Goal: Task Accomplishment & Management: Use online tool/utility

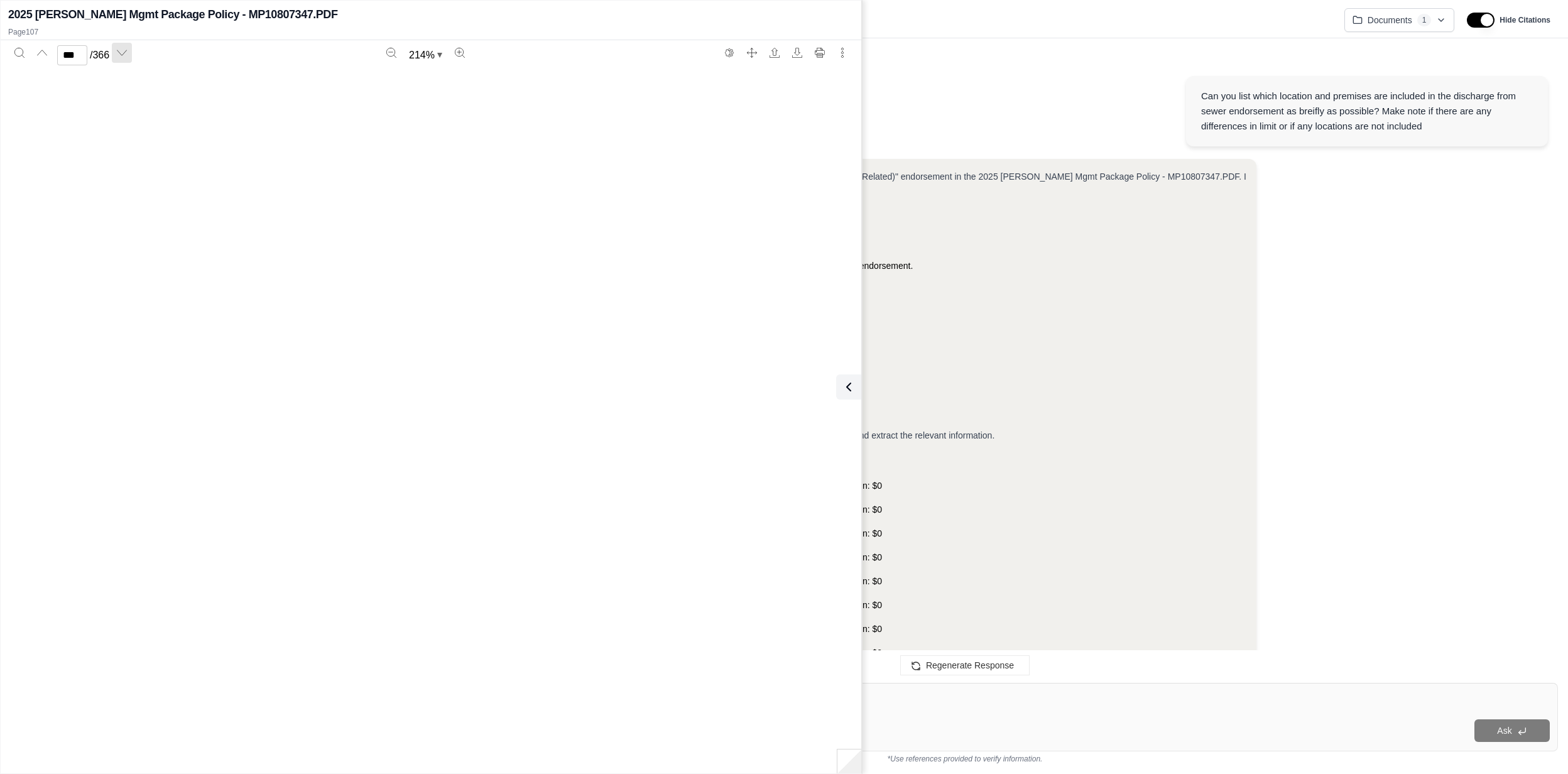
scroll to position [113168, 0]
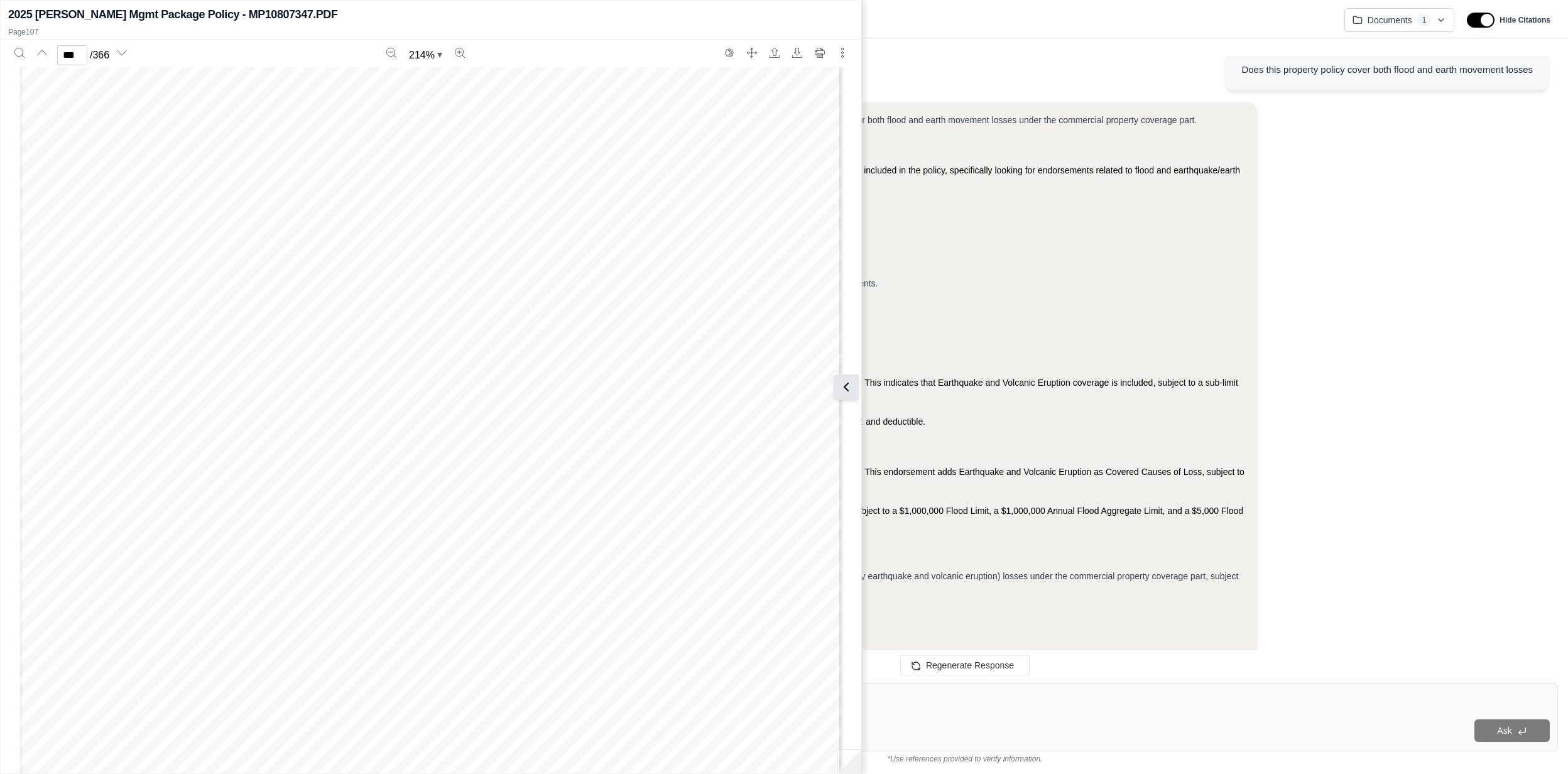
click at [852, 380] on icon at bounding box center [846, 387] width 15 height 15
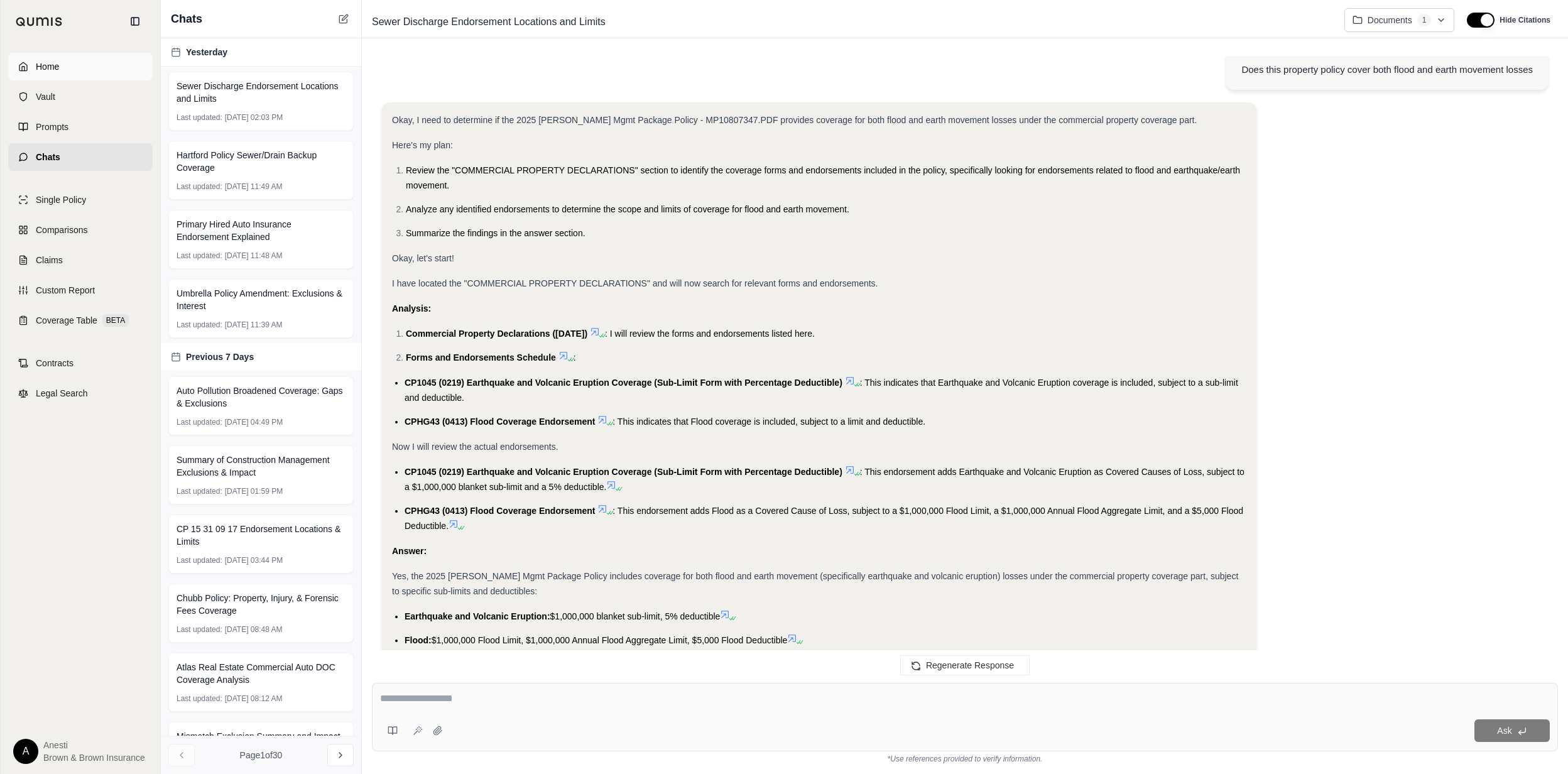
click at [86, 59] on link "Home" at bounding box center [80, 66] width 144 height 28
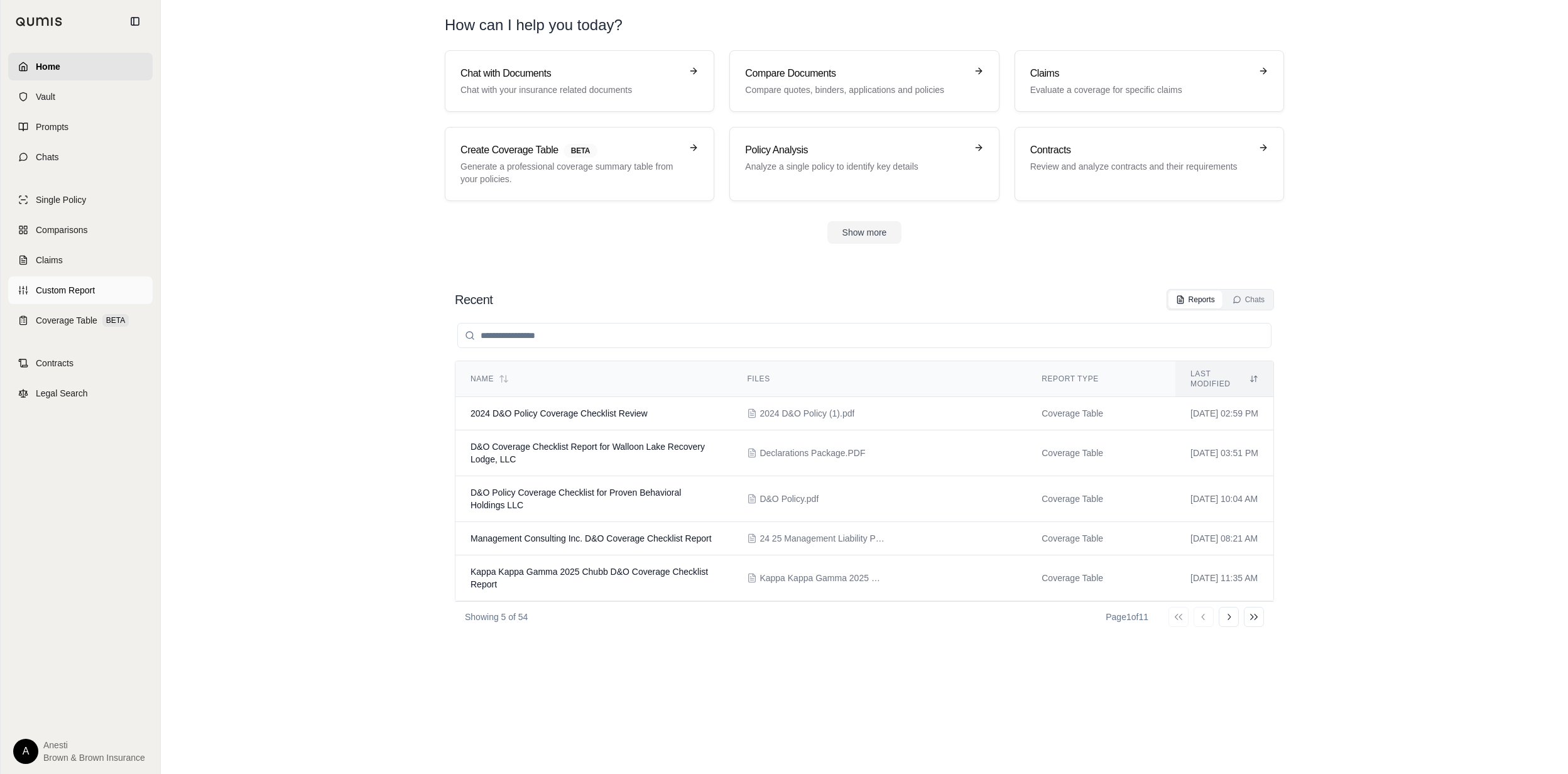
click at [81, 279] on link "Custom Report" at bounding box center [80, 291] width 144 height 28
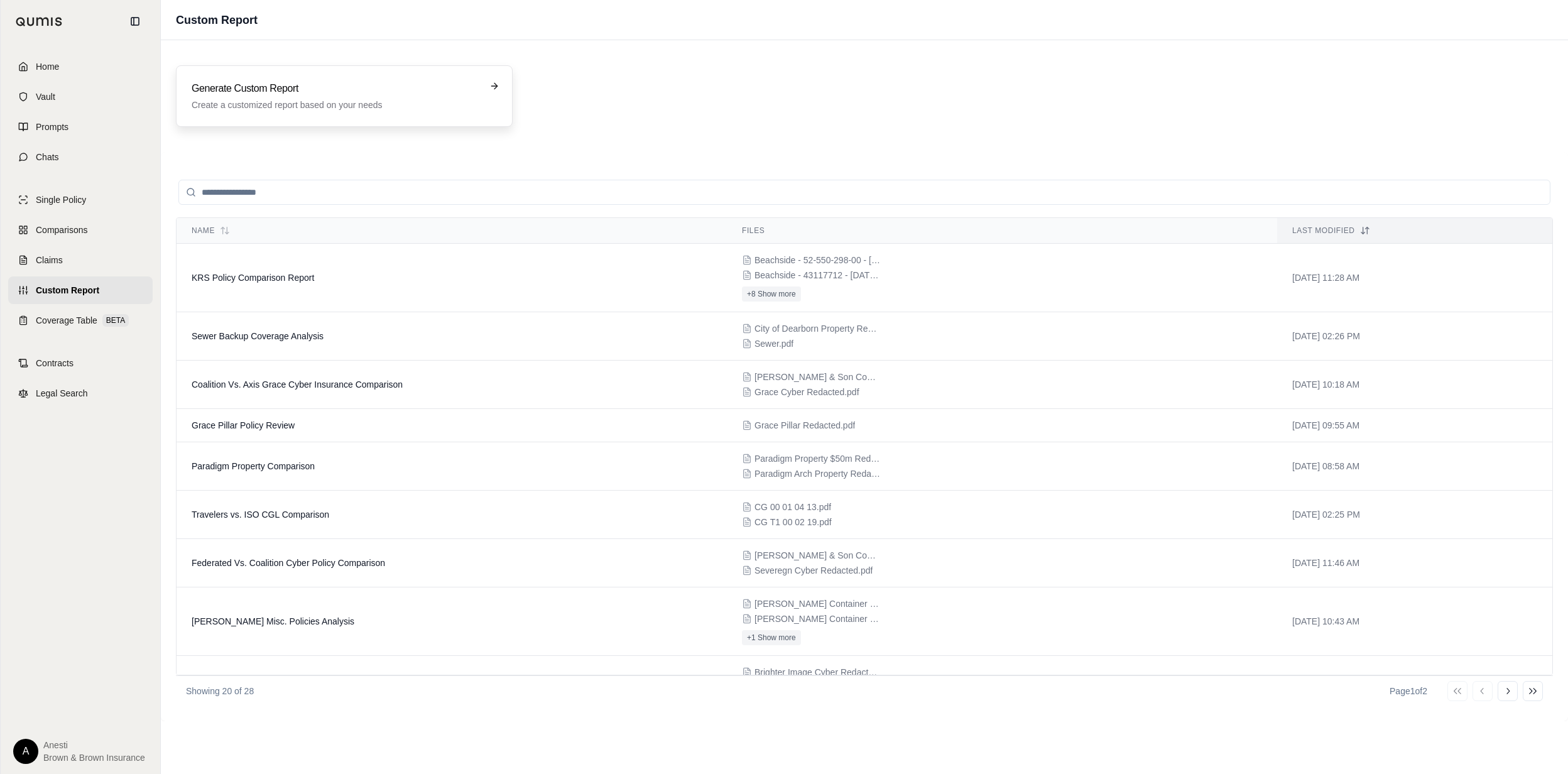
click at [438, 88] on h3 "Generate Custom Report" at bounding box center [335, 88] width 288 height 15
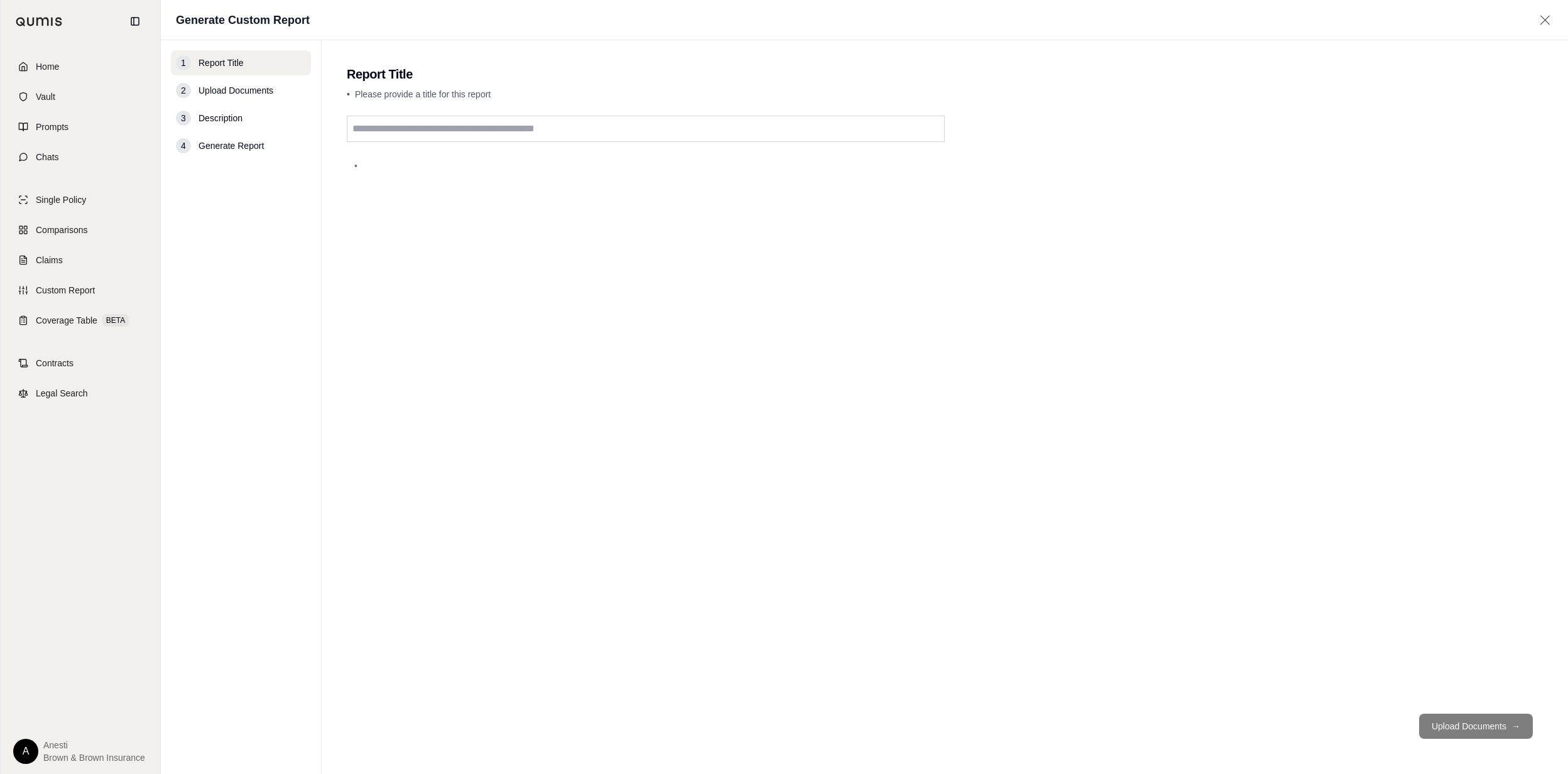
click at [453, 130] on input "text" at bounding box center [645, 129] width 598 height 27
type input "**********"
click at [1481, 729] on button "Upload Documents →" at bounding box center [1476, 726] width 114 height 25
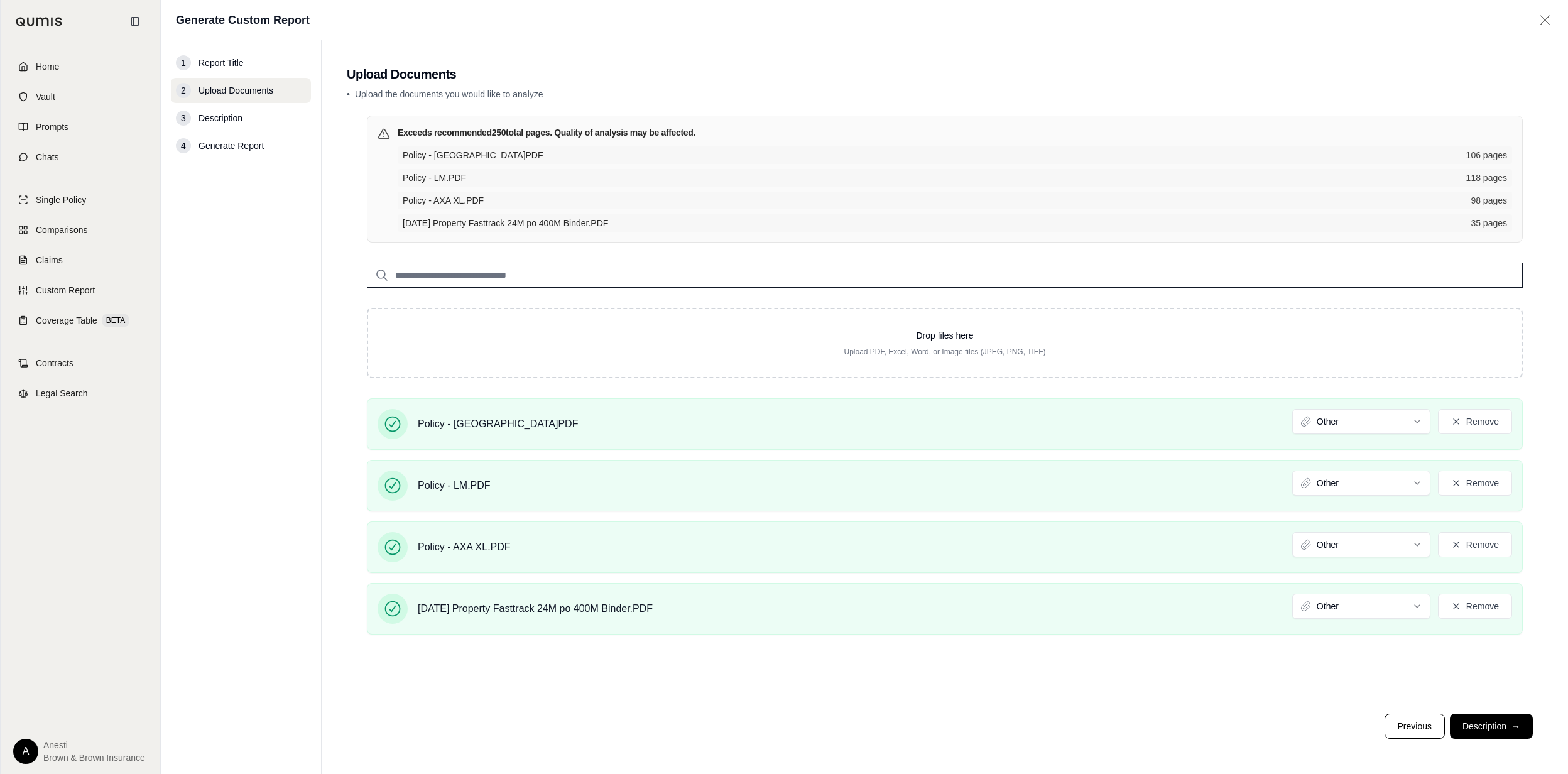
click at [1513, 721] on span "→" at bounding box center [1515, 726] width 9 height 13
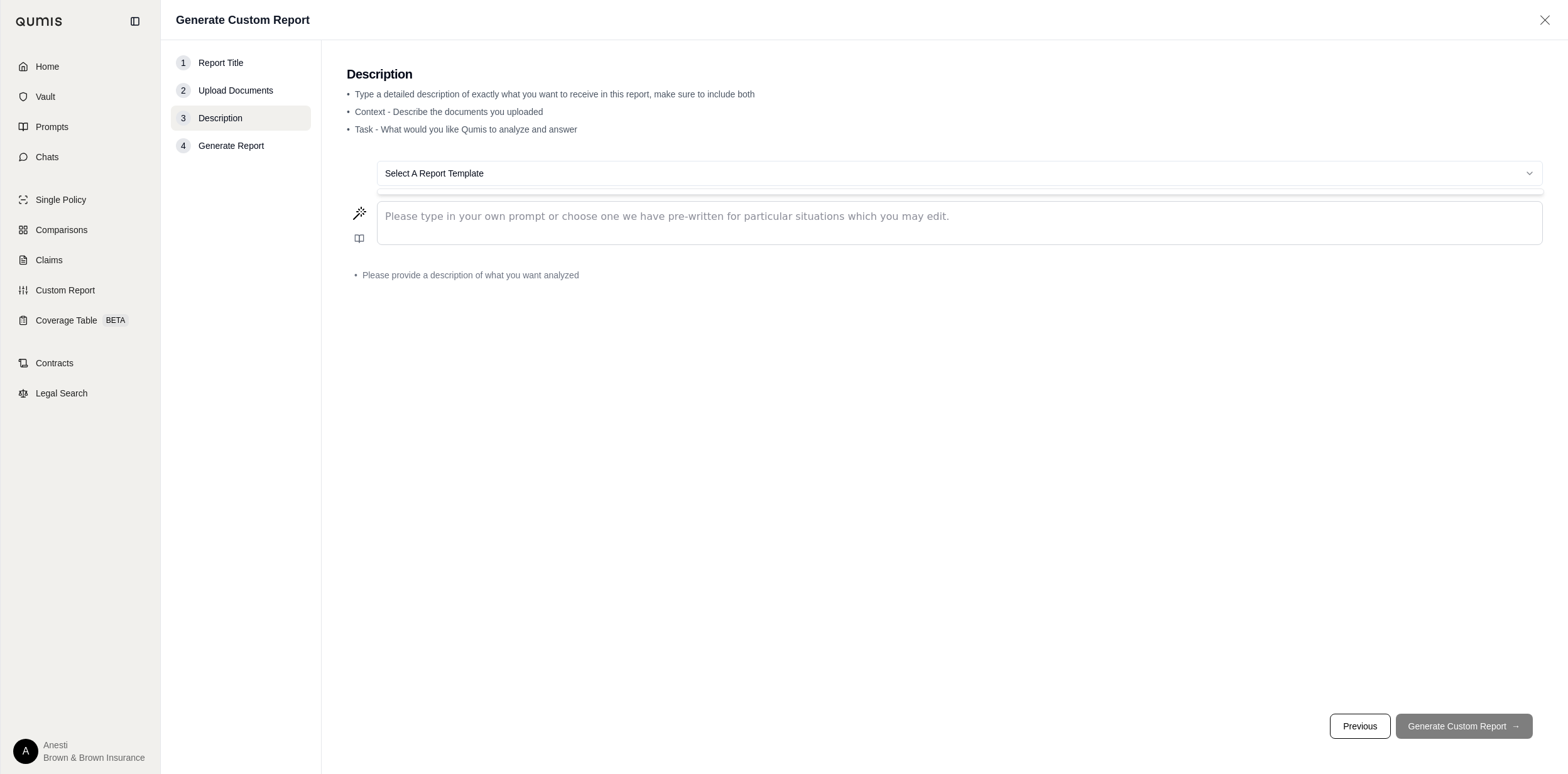
click at [576, 165] on html "Home Vault Prompts Chats Single Policy Comparisons Claims Custom Report Coverag…" at bounding box center [784, 387] width 1568 height 774
click at [574, 170] on html "Home Vault Prompts Chats Single Policy Comparisons Claims Custom Report Coverag…" at bounding box center [784, 387] width 1568 height 774
click at [1533, 175] on html "Home Vault Prompts Chats Single Policy Comparisons Claims Custom Report Coverag…" at bounding box center [784, 387] width 1568 height 774
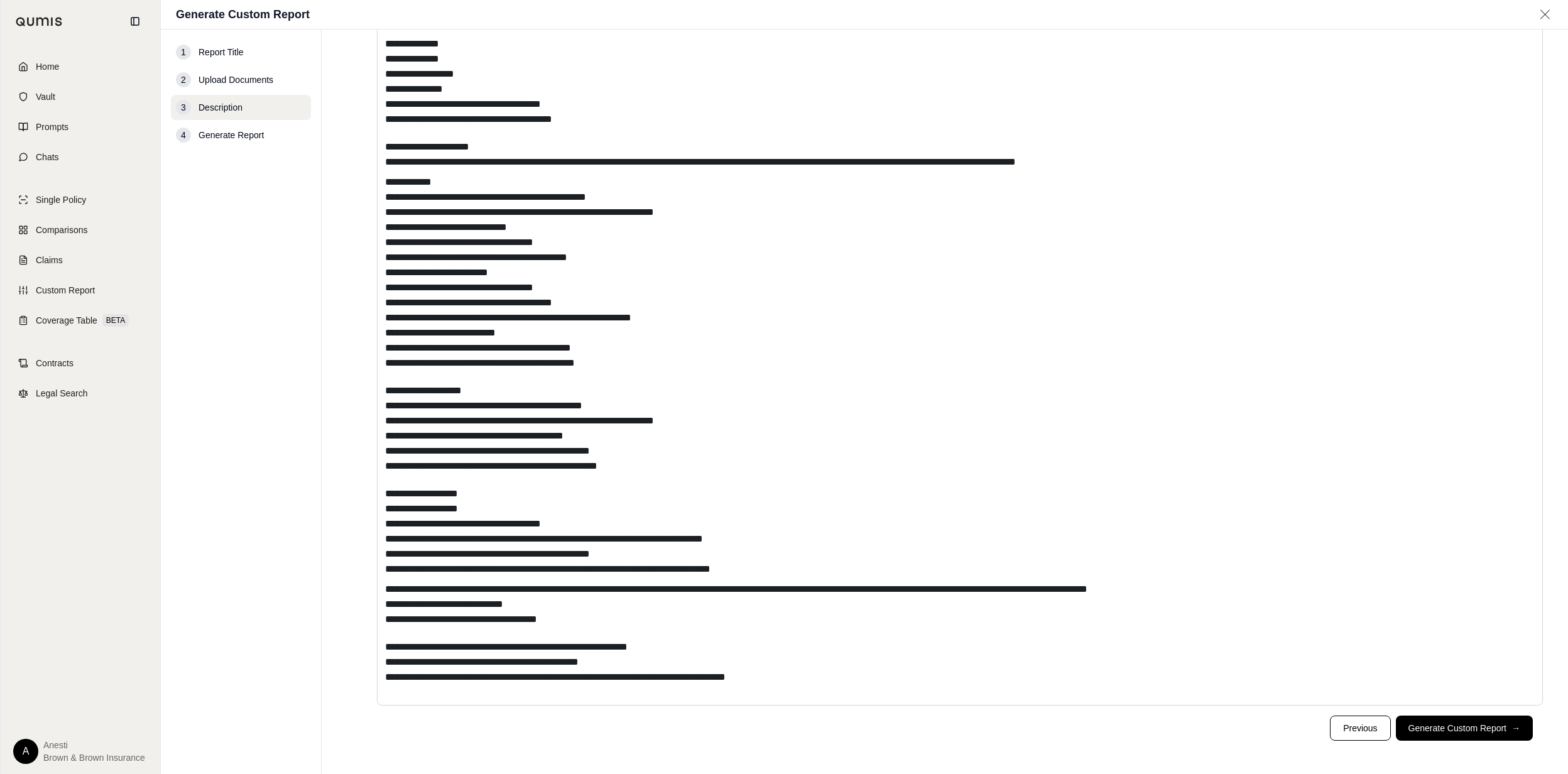
scroll to position [297, 0]
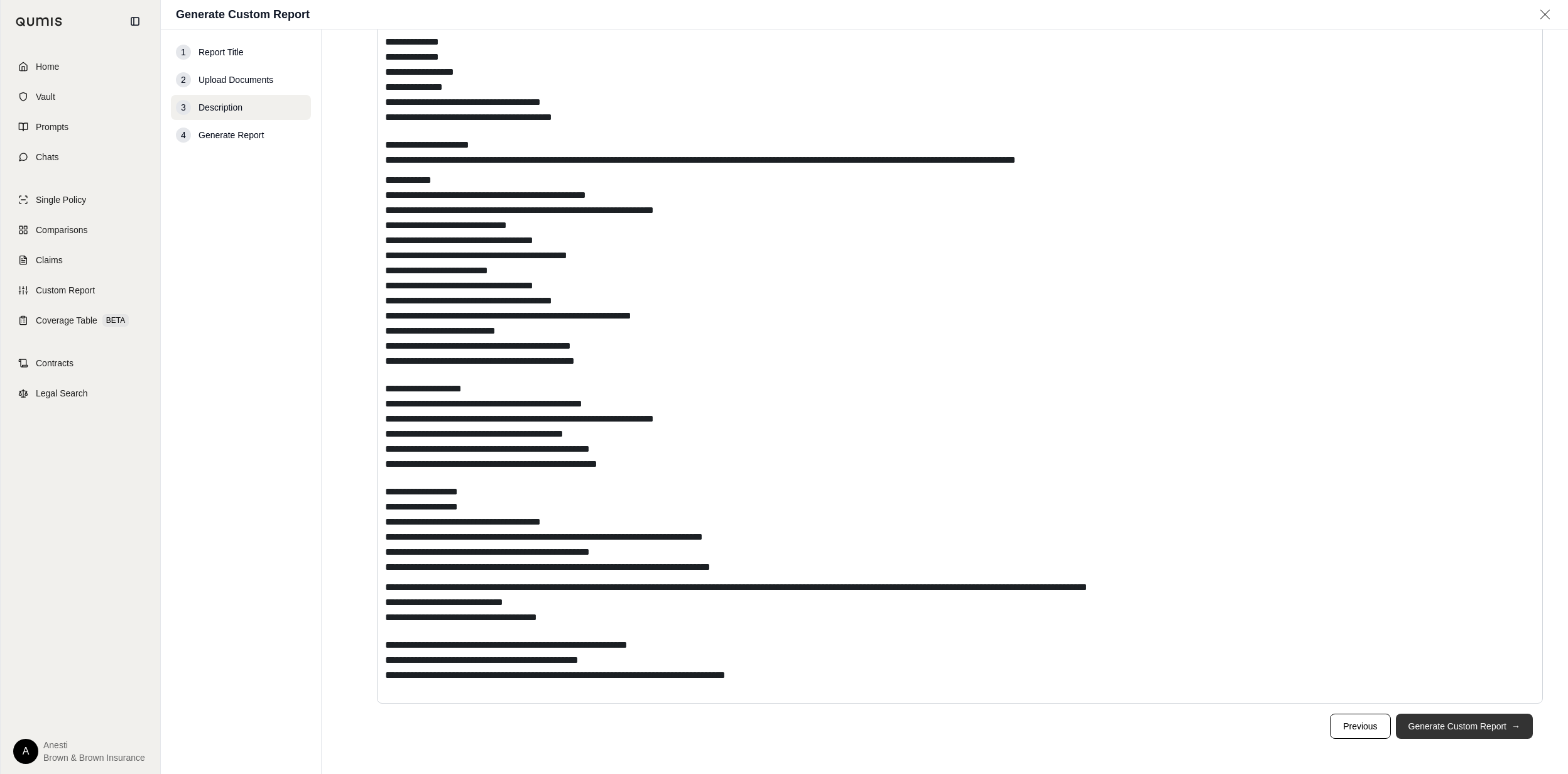
click at [1478, 734] on button "Generate Custom Report →" at bounding box center [1464, 726] width 137 height 25
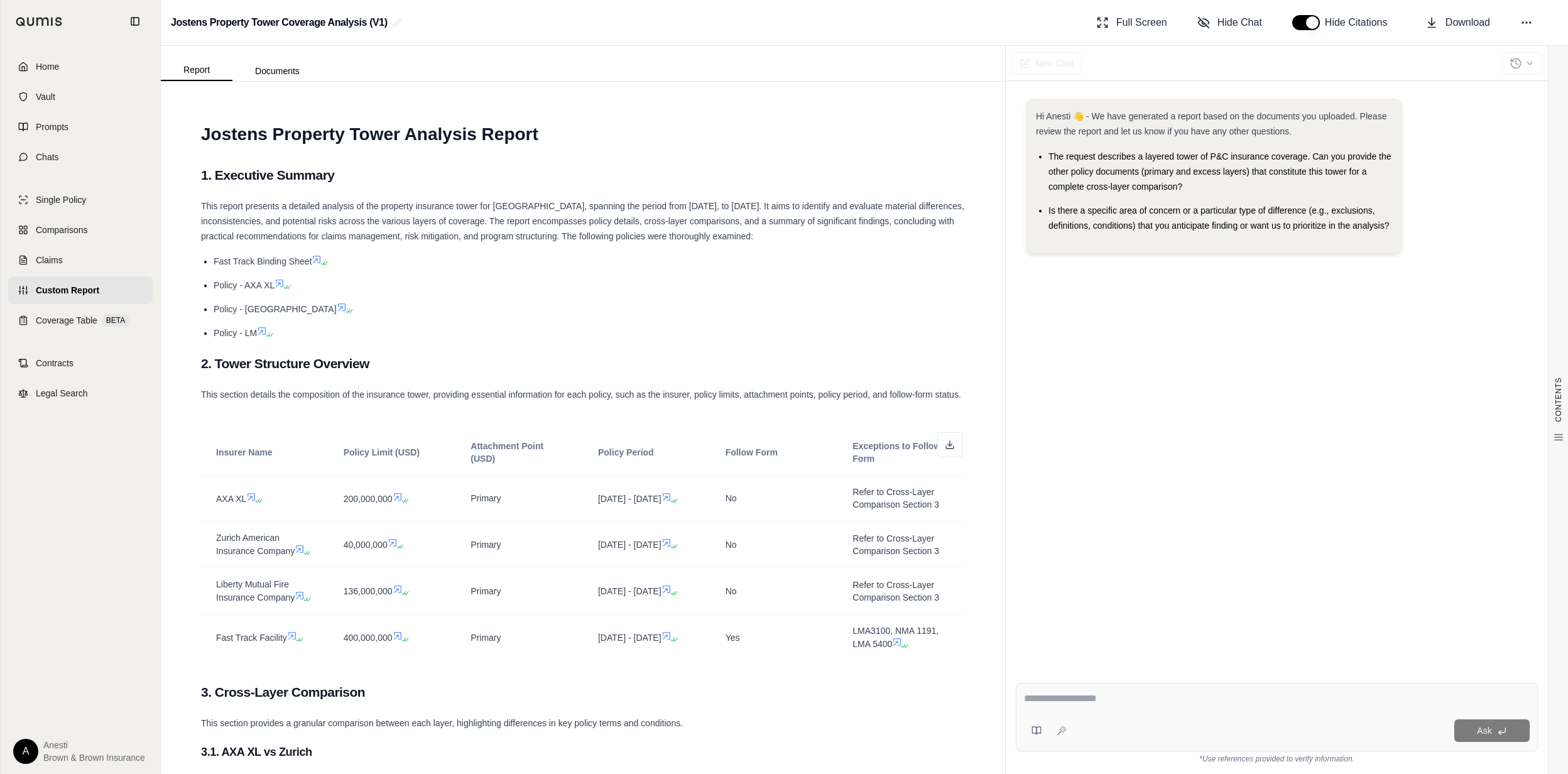
scroll to position [84, 0]
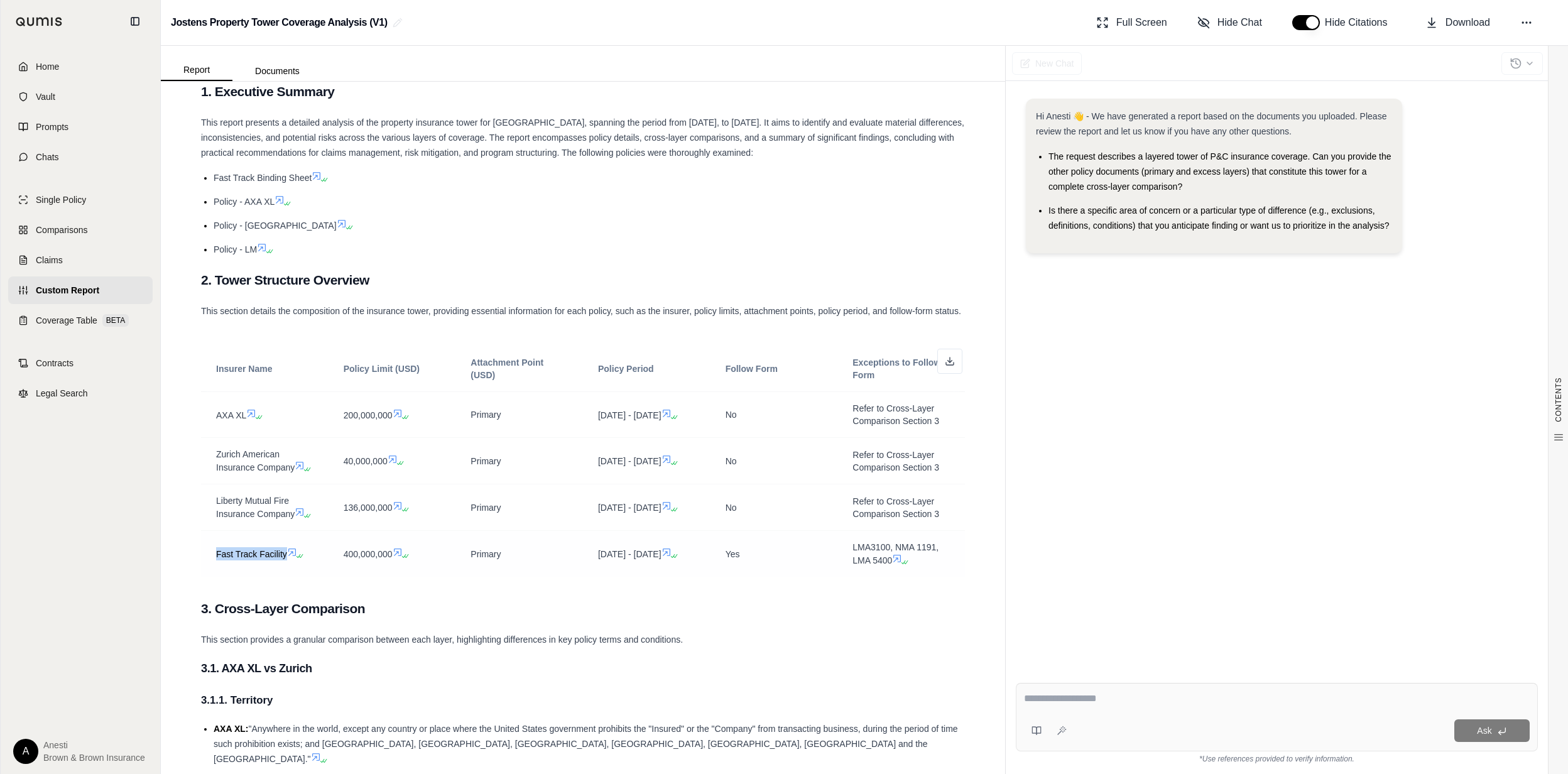
drag, startPoint x: 206, startPoint y: 599, endPoint x: 287, endPoint y: 601, distance: 81.0
click at [287, 577] on td "Fast Track Facility" at bounding box center [265, 554] width 128 height 47
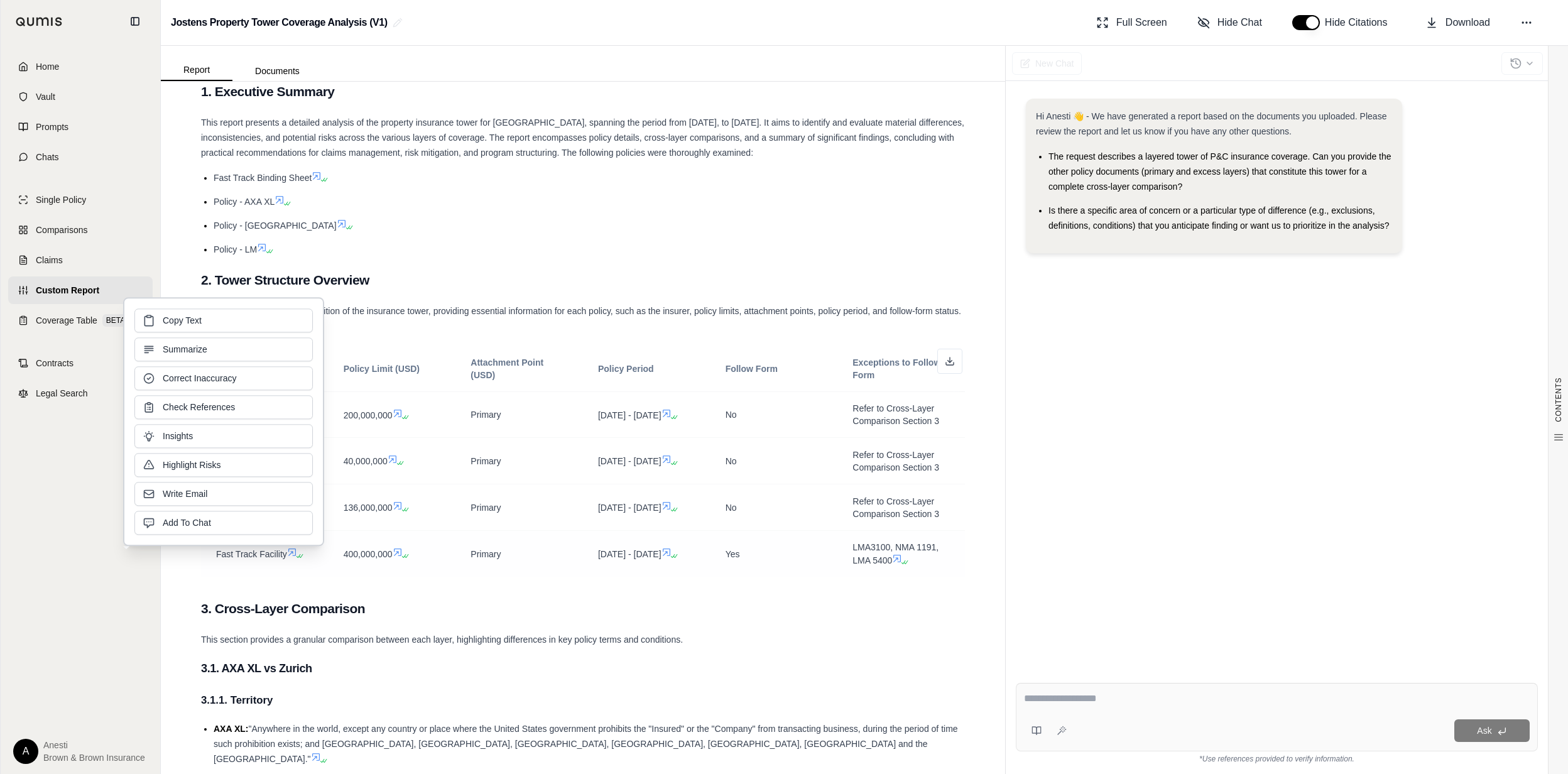
drag, startPoint x: 287, startPoint y: 601, endPoint x: 348, endPoint y: 598, distance: 61.1
click at [348, 559] on span "400,000,000" at bounding box center [368, 554] width 49 height 10
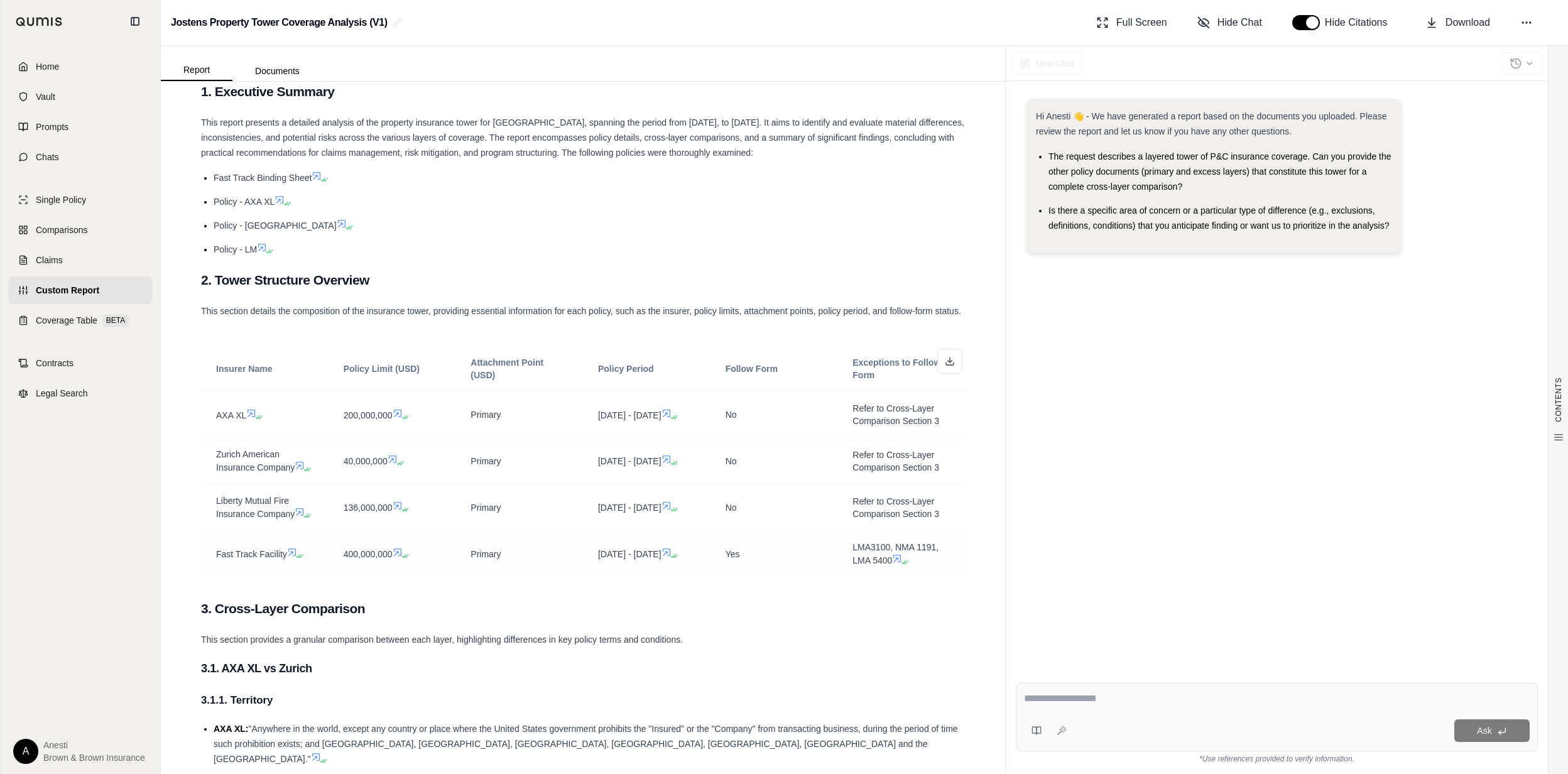
click at [348, 559] on span "400,000,000" at bounding box center [368, 554] width 49 height 10
drag, startPoint x: 348, startPoint y: 598, endPoint x: 365, endPoint y: 622, distance: 29.4
click at [365, 585] on div "Insurer Name Policy Limit (USD) Attachment Point (USD) Policy Period Follow For…" at bounding box center [583, 457] width 764 height 257
click at [1197, 698] on textarea at bounding box center [1277, 698] width 505 height 15
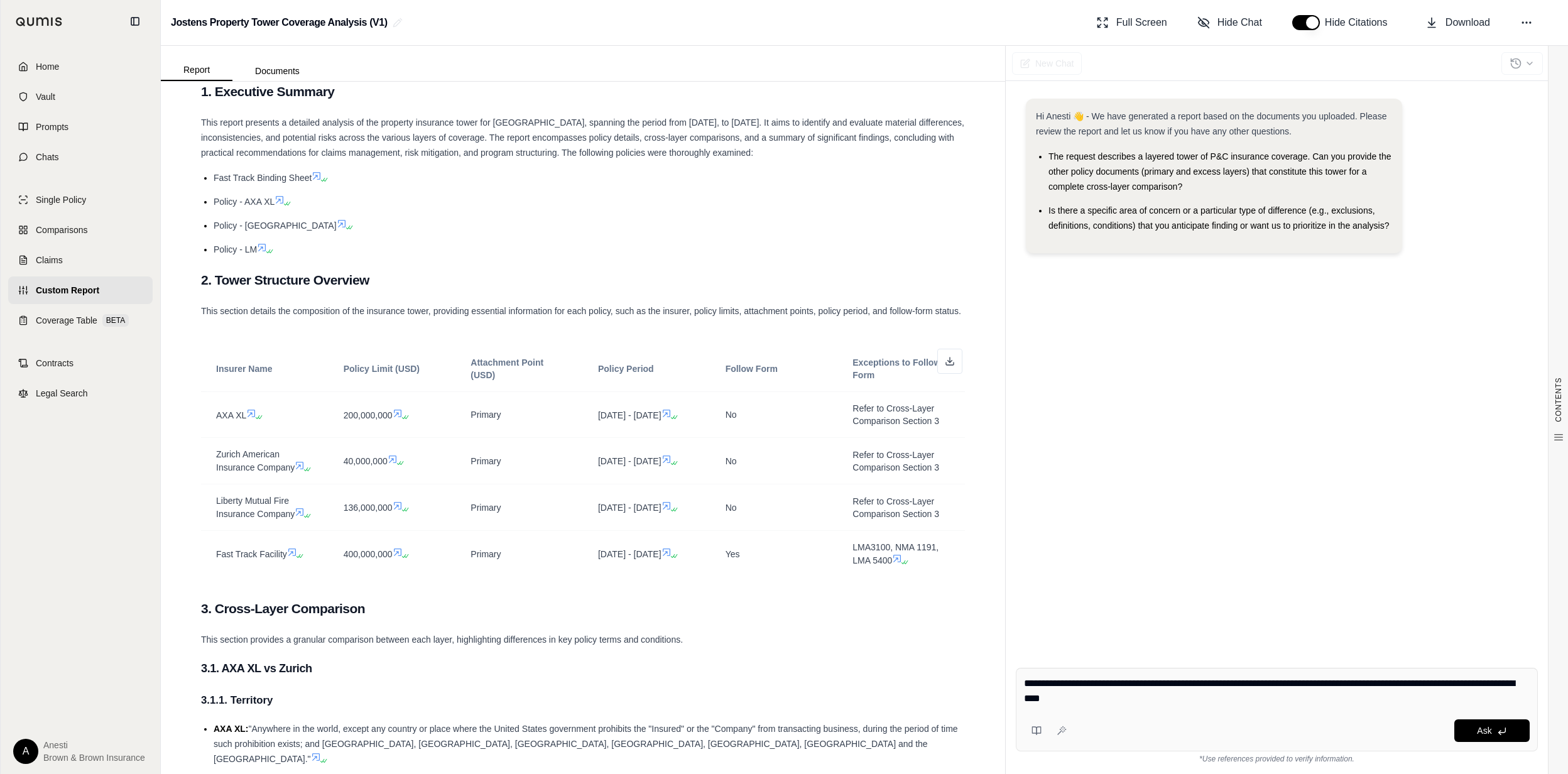
type textarea "**********"
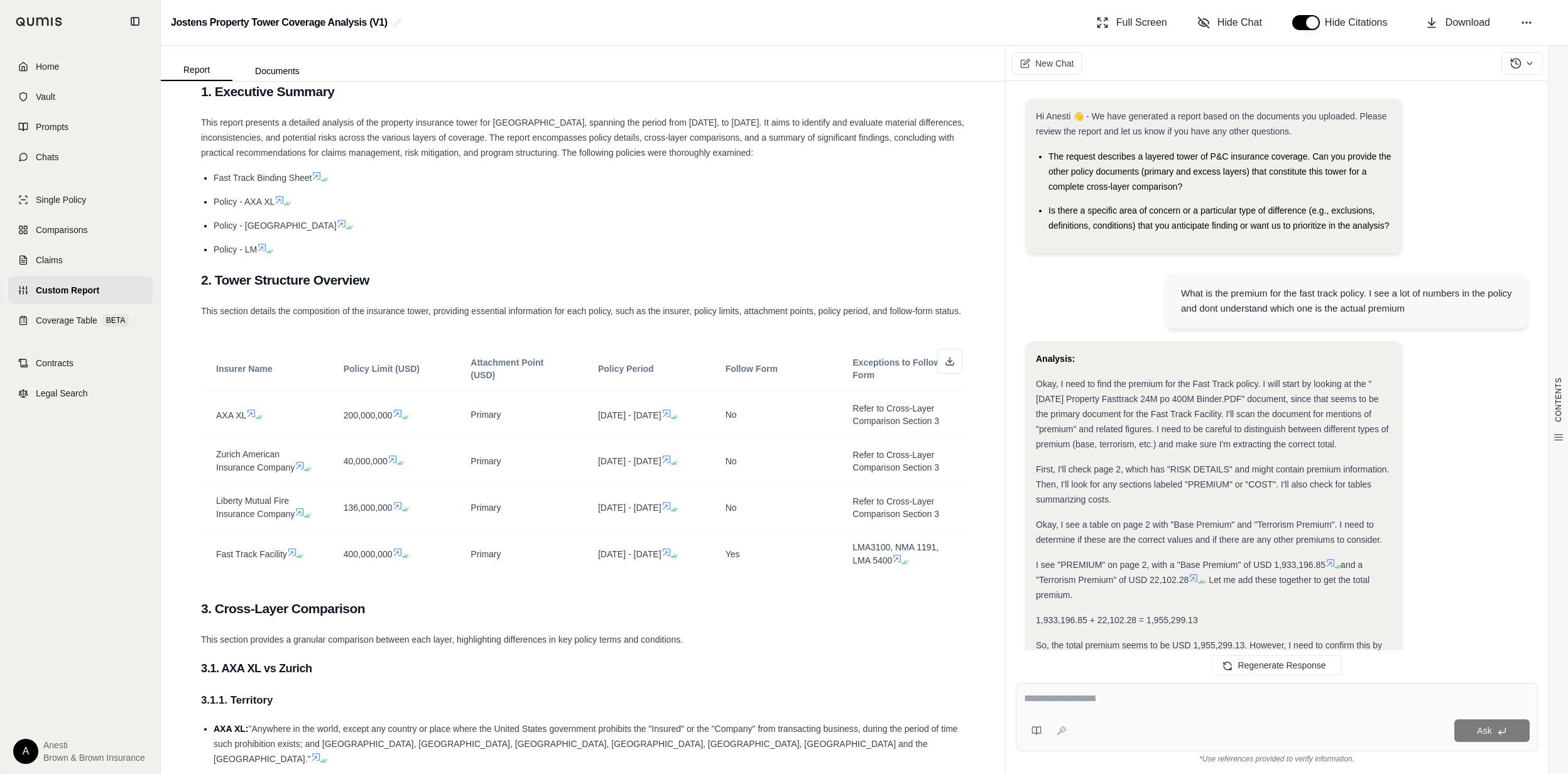
scroll to position [450, 0]
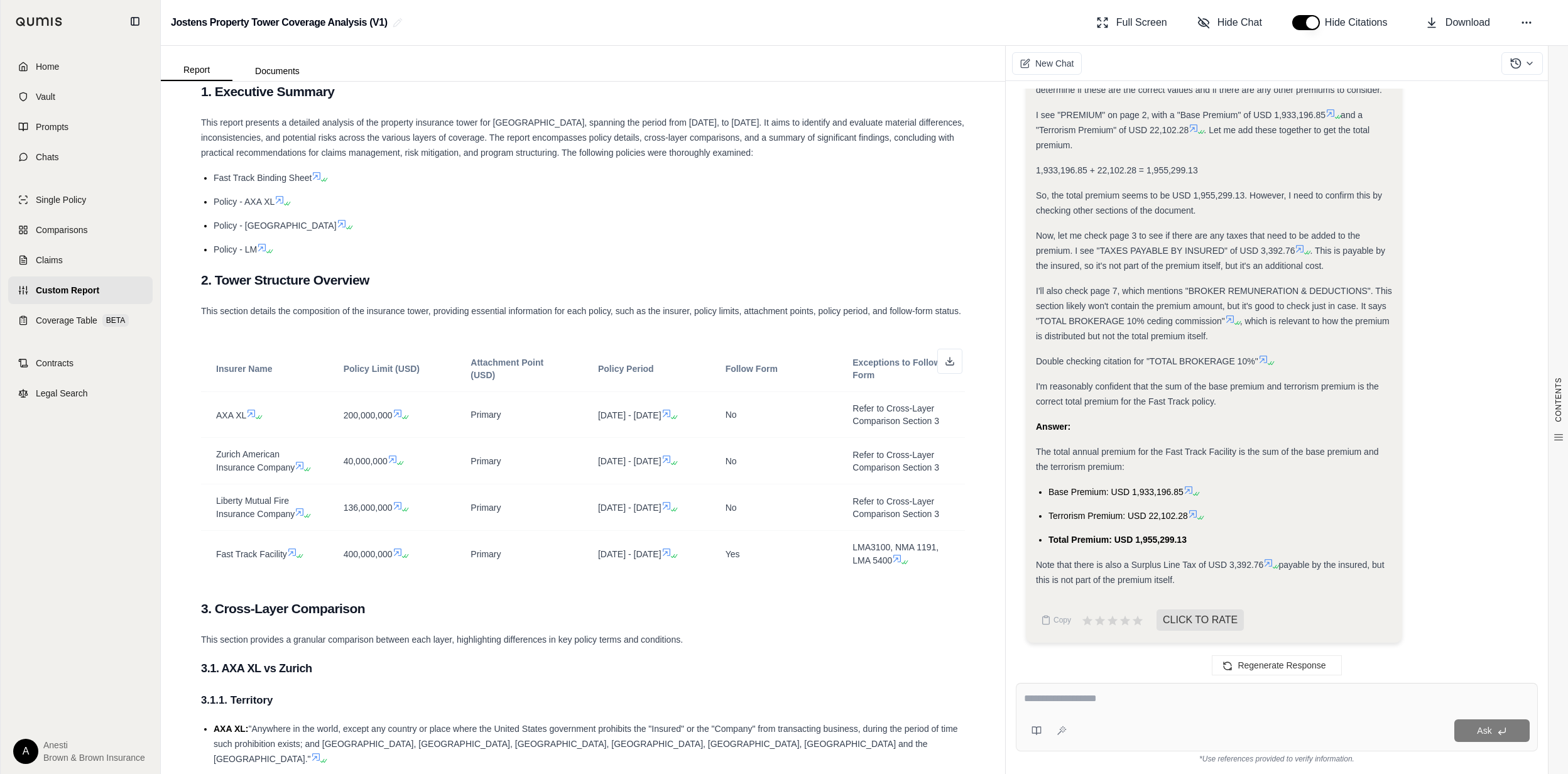
click at [1101, 707] on div at bounding box center [1277, 700] width 505 height 19
click at [1099, 706] on div at bounding box center [1277, 700] width 505 height 19
click at [1095, 702] on textarea at bounding box center [1277, 698] width 505 height 15
type textarea "**********"
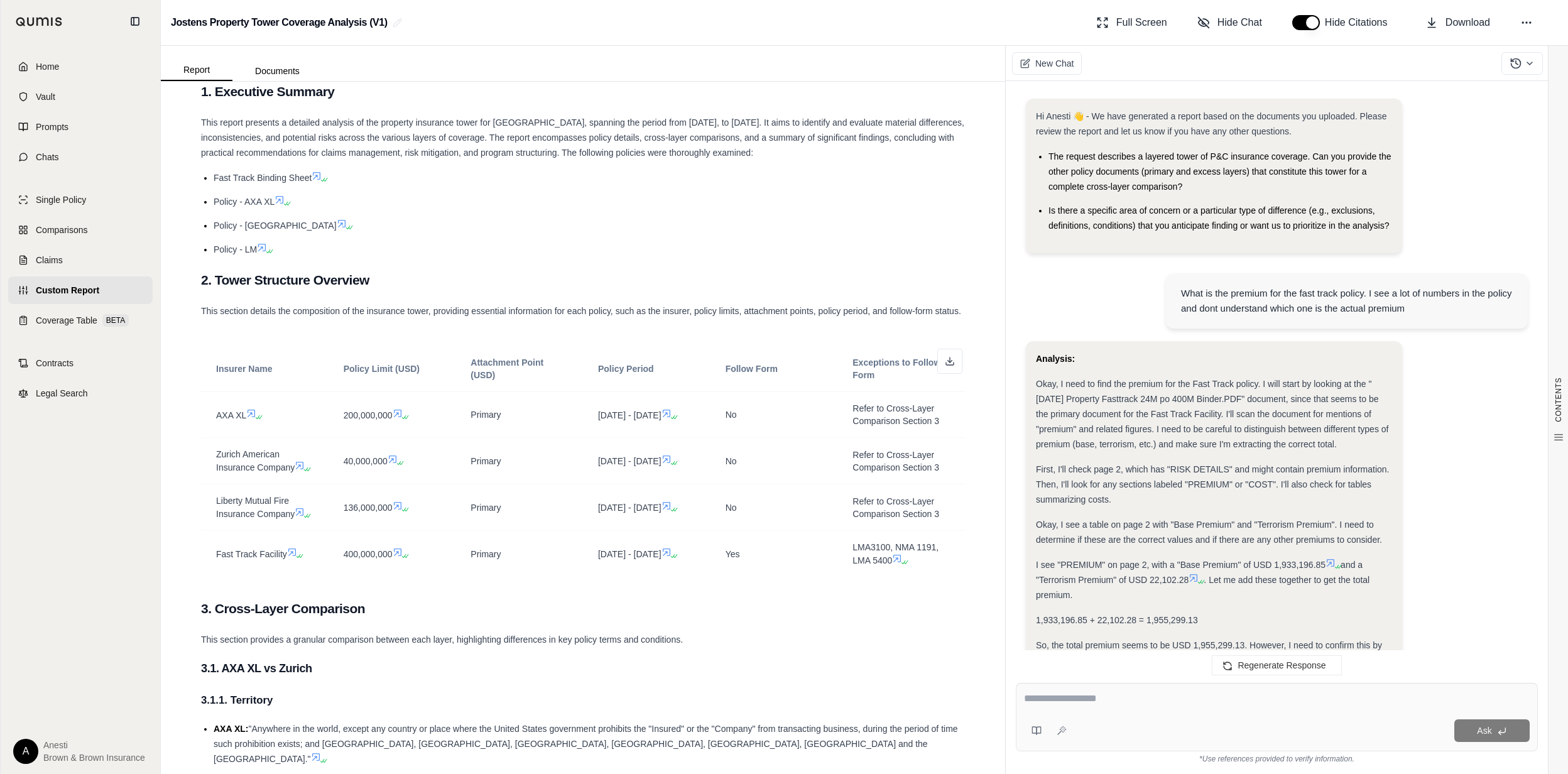
scroll to position [1182, 0]
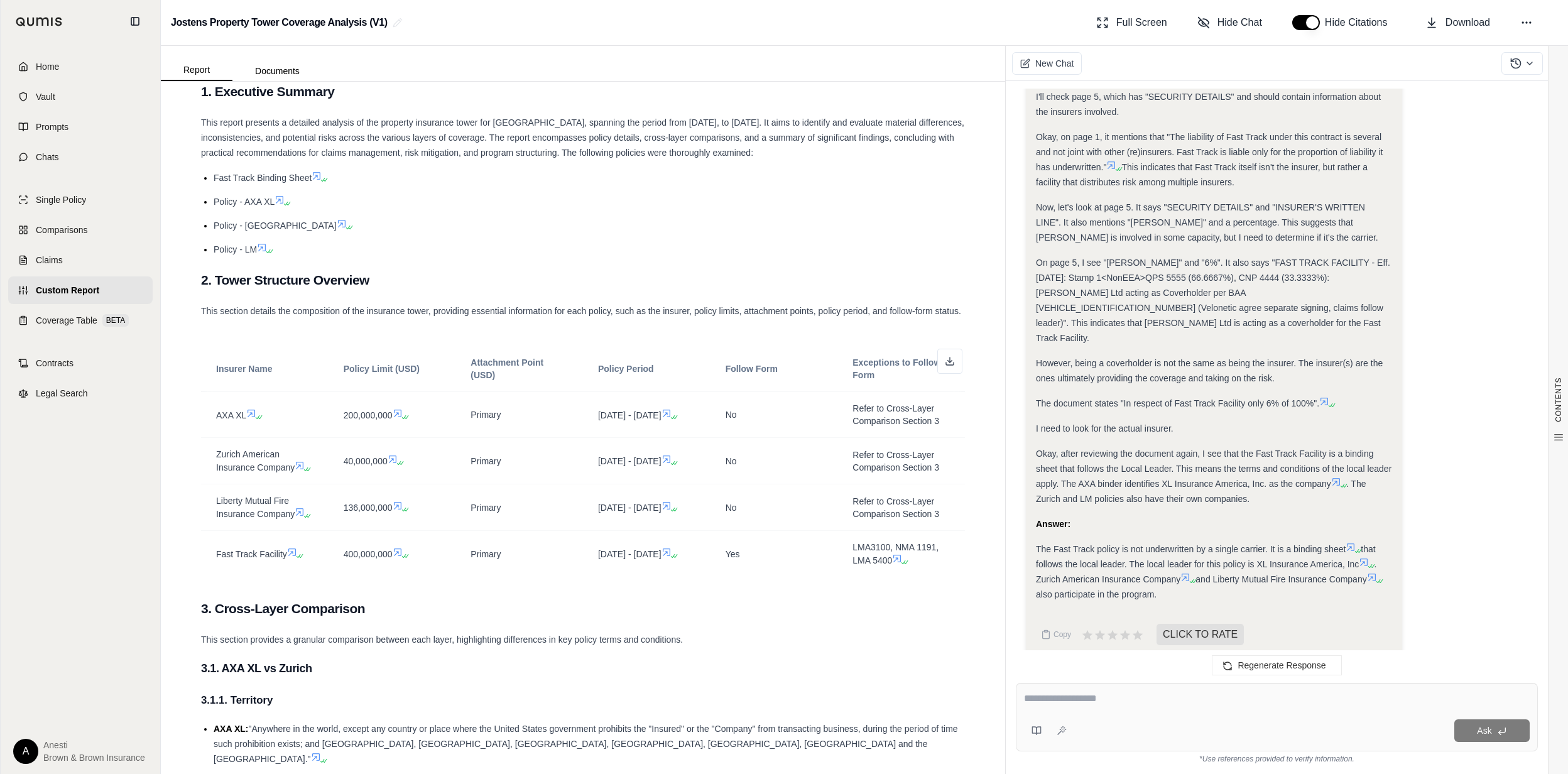
click at [1141, 699] on textarea at bounding box center [1277, 698] width 505 height 15
type textarea "*"
click at [1325, 699] on textarea "**********" at bounding box center [1277, 698] width 505 height 15
type textarea "**********"
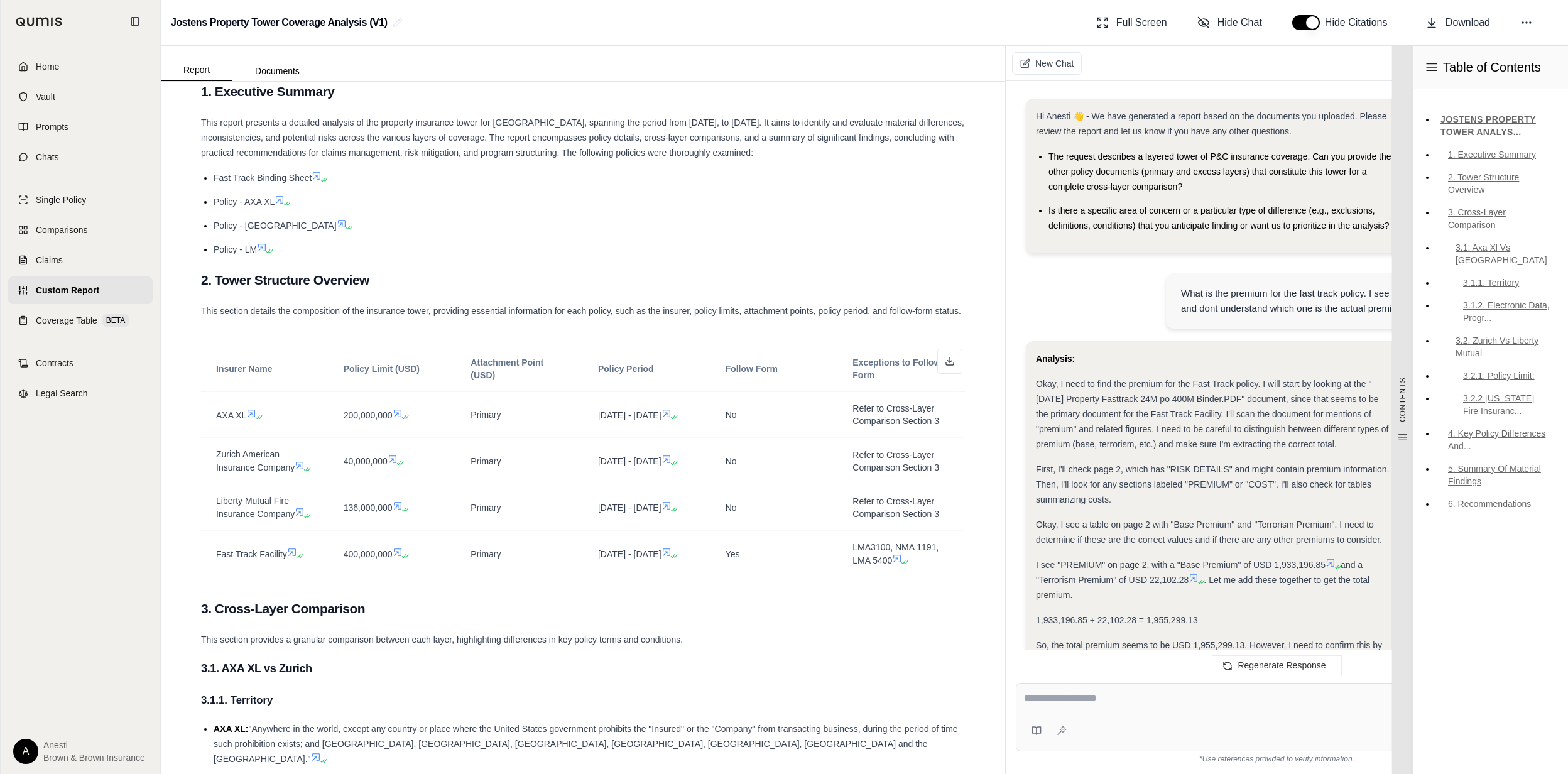
scroll to position [1566, 0]
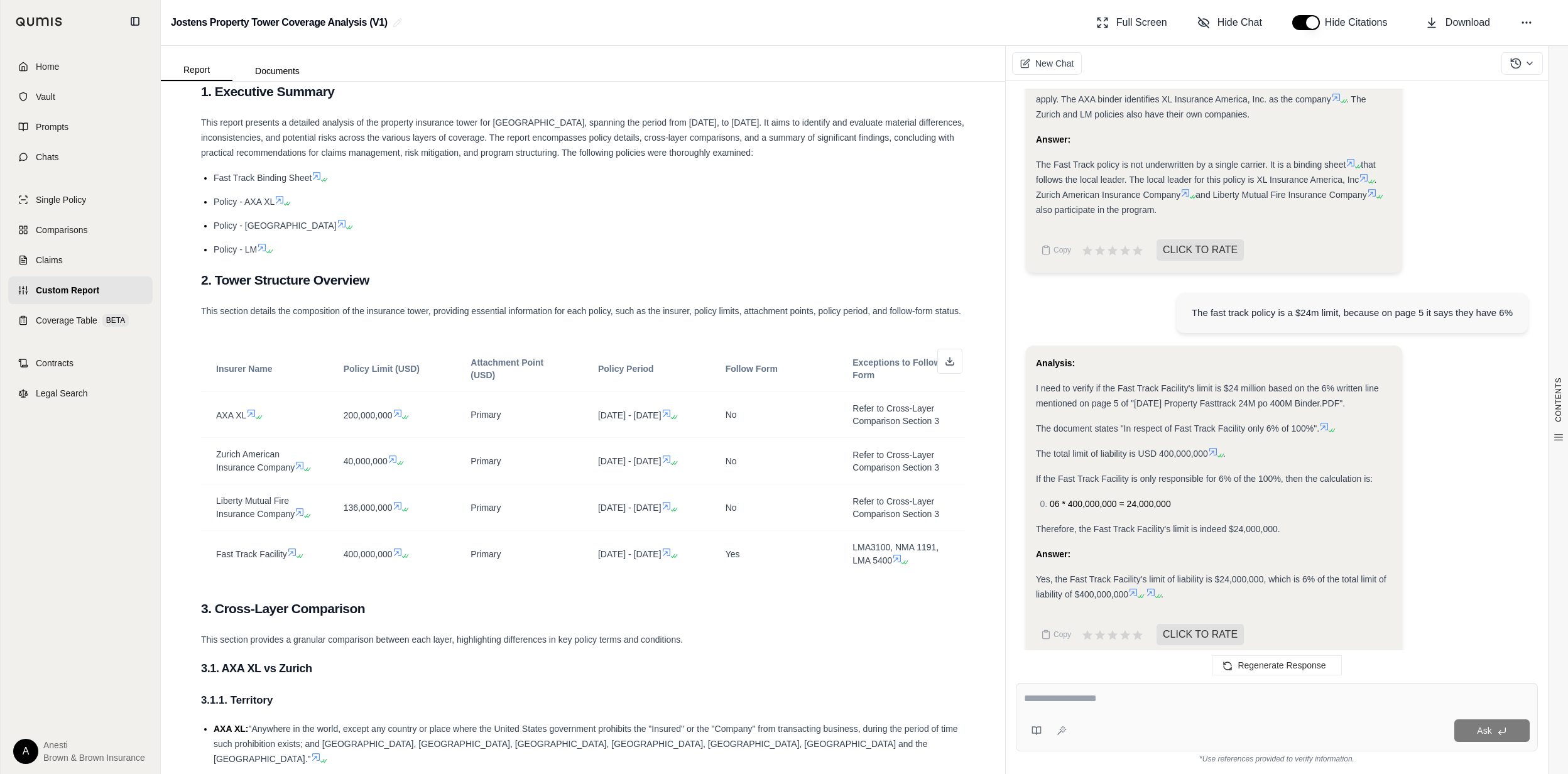
click at [1091, 687] on div "Ask" at bounding box center [1277, 717] width 522 height 68
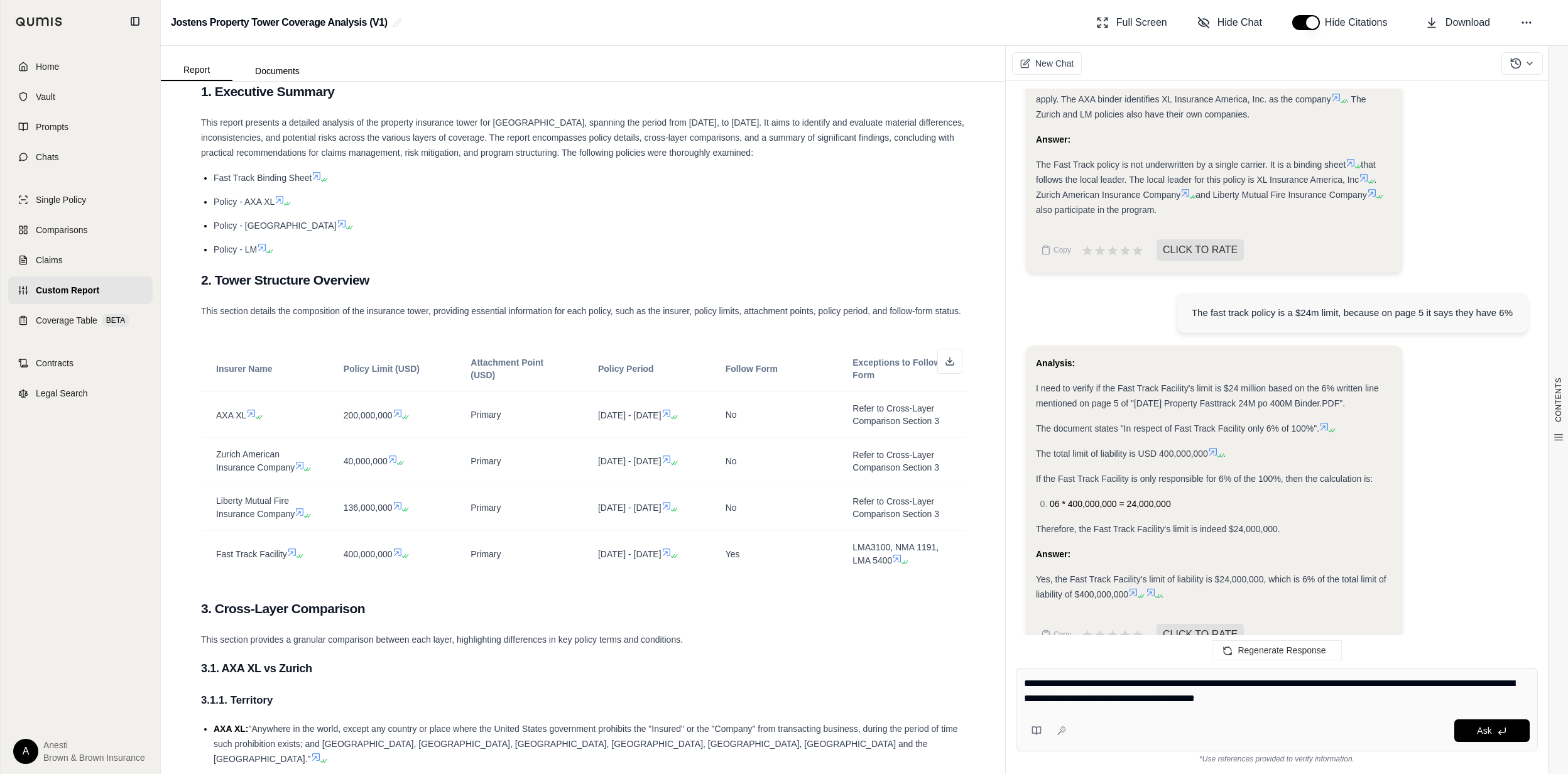
type textarea "**********"
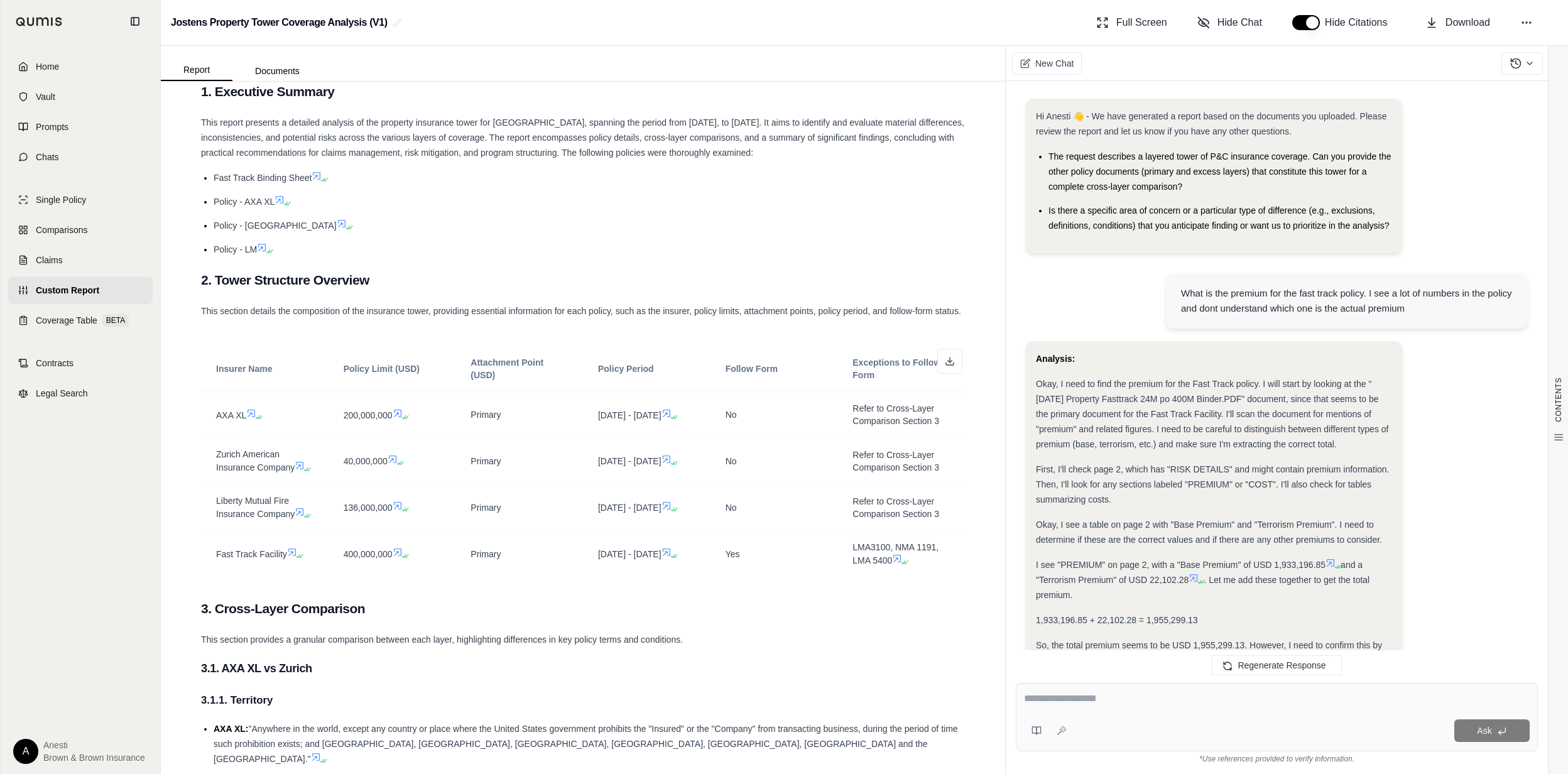
scroll to position [2242, 0]
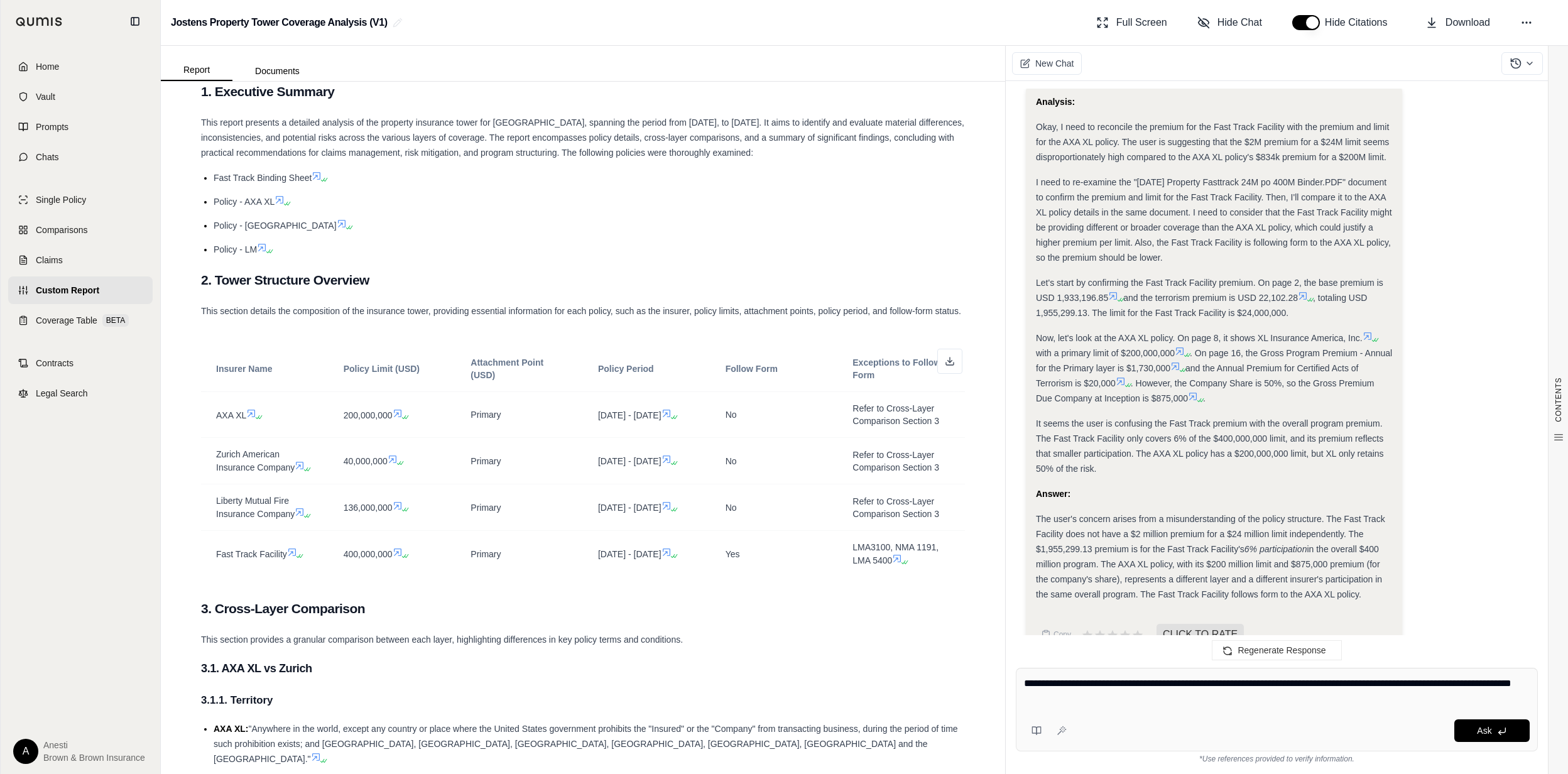
type textarea "**********"
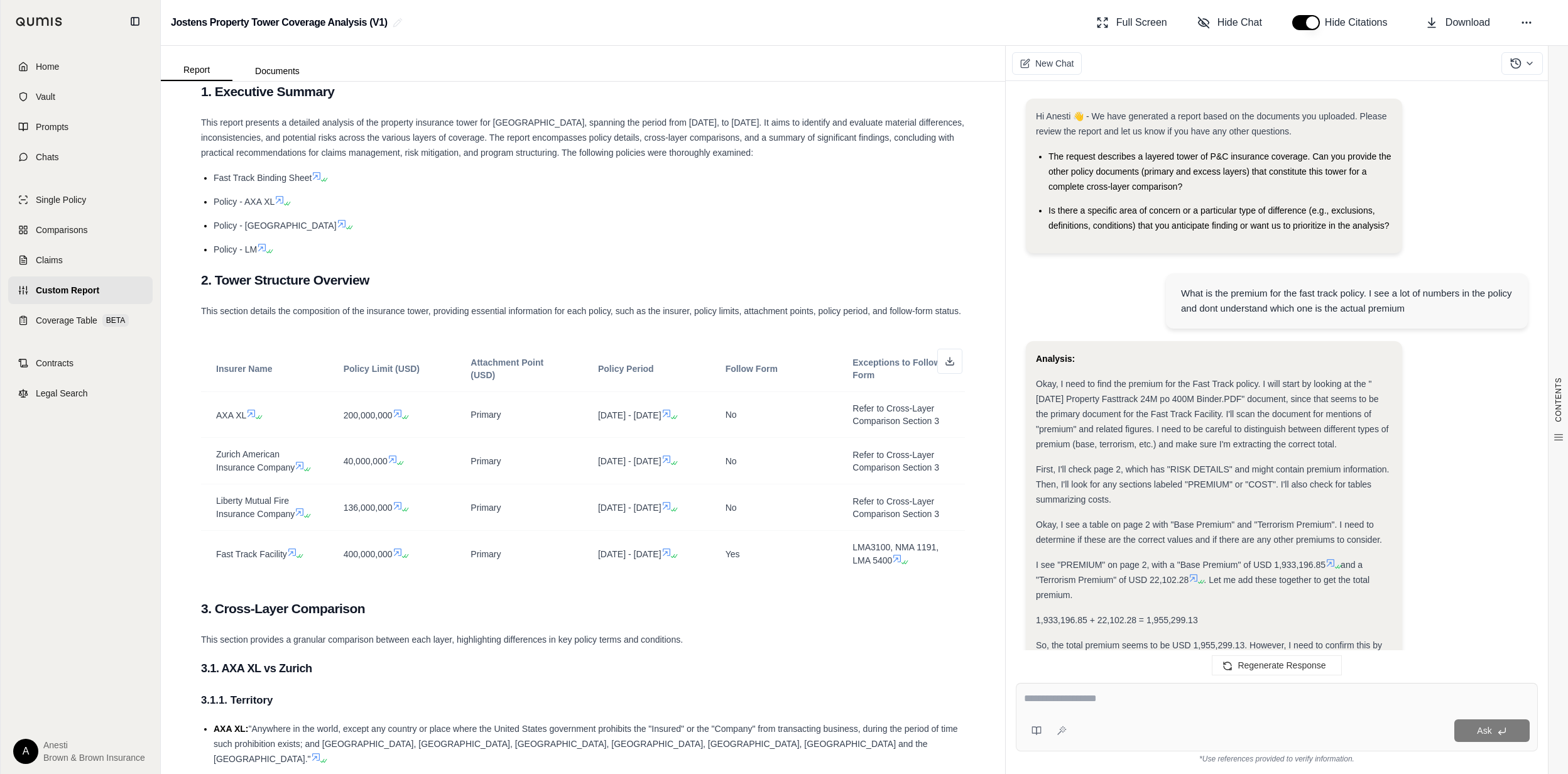
scroll to position [2908, 0]
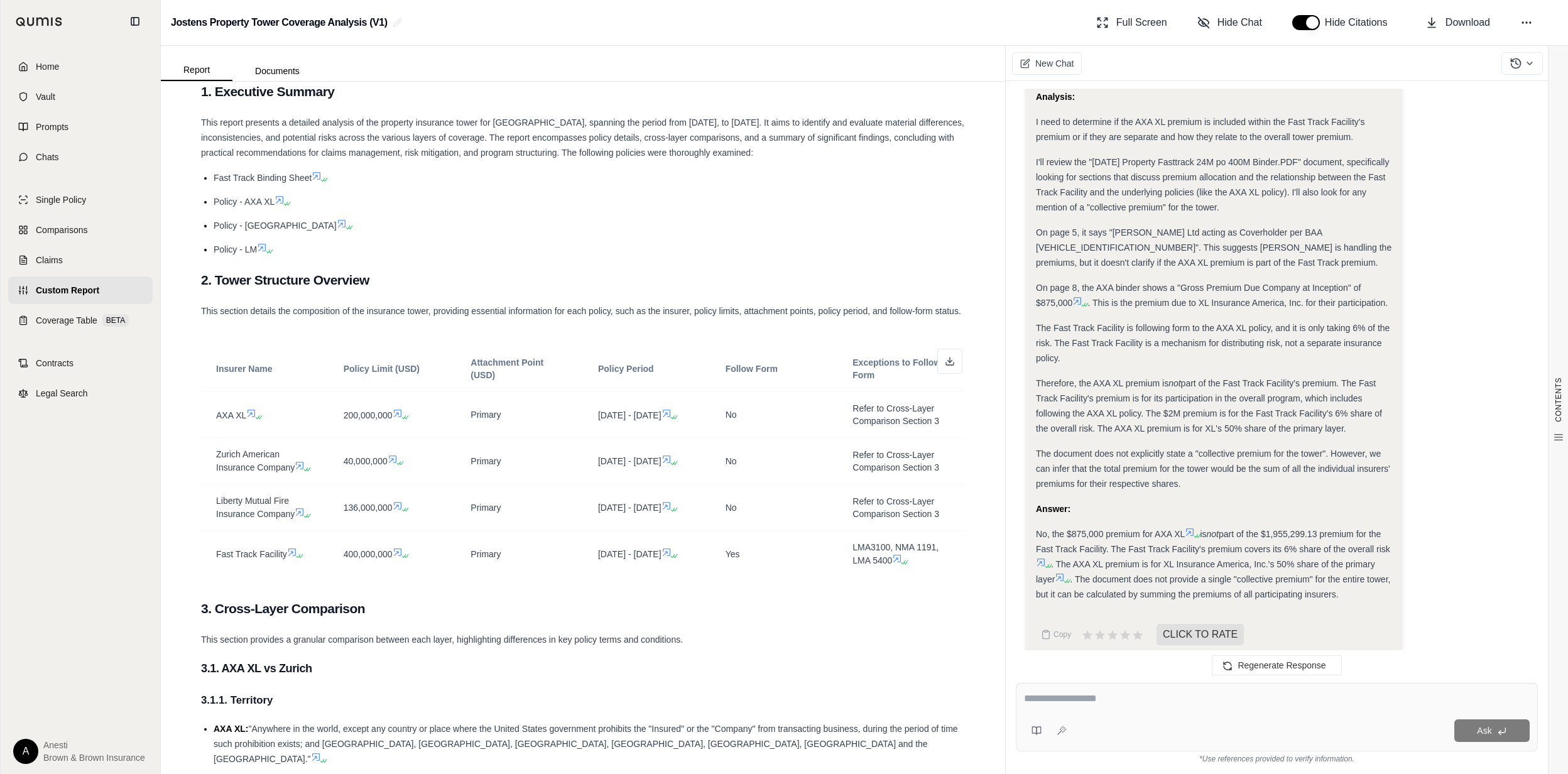
click at [0, 26] on html "Home Vault Prompts Chats Single Policy Comparisons Claims Custom Report Coverag…" at bounding box center [784, 387] width 1568 height 774
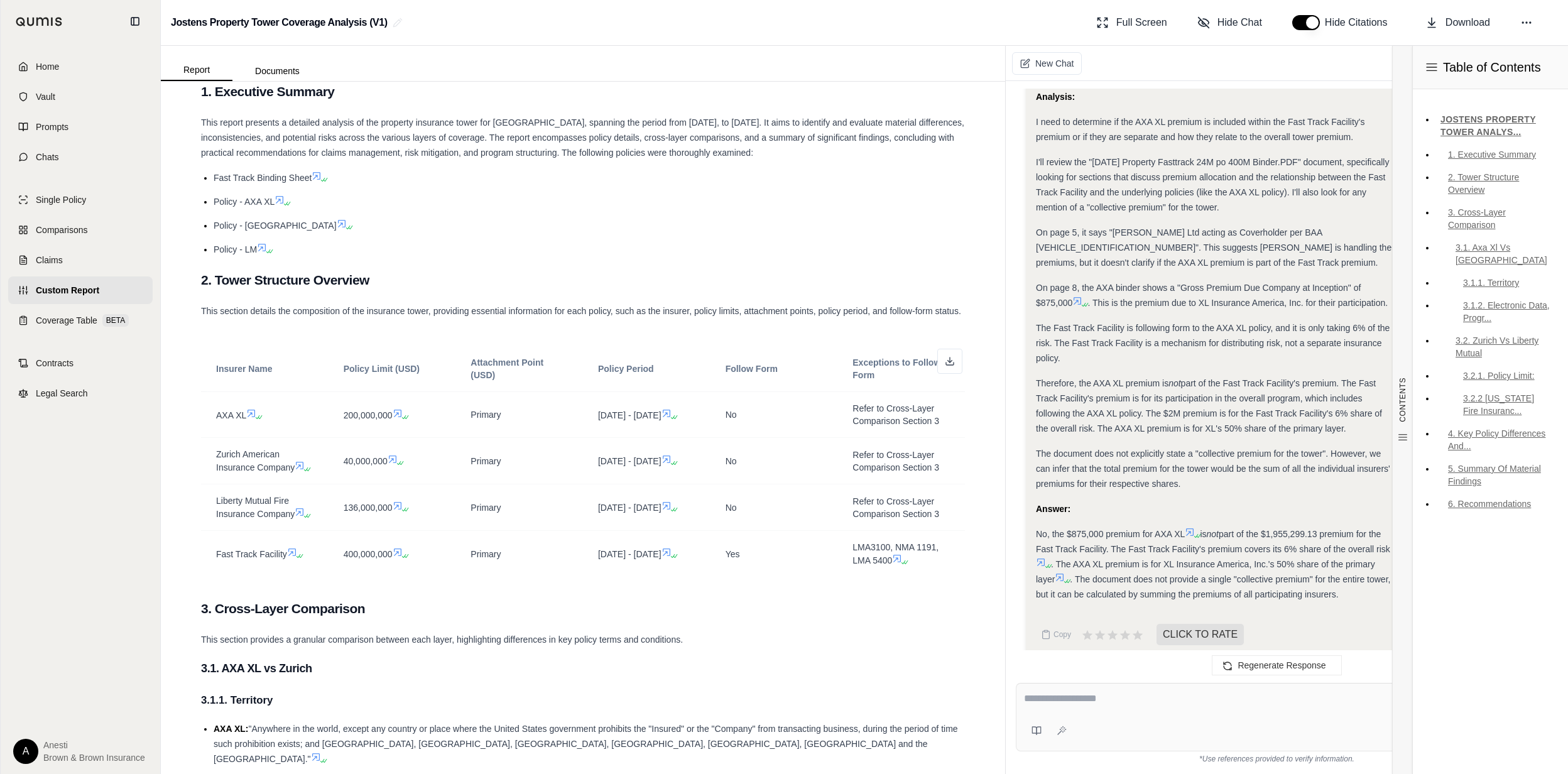
click at [1043, 692] on textarea at bounding box center [1277, 698] width 505 height 15
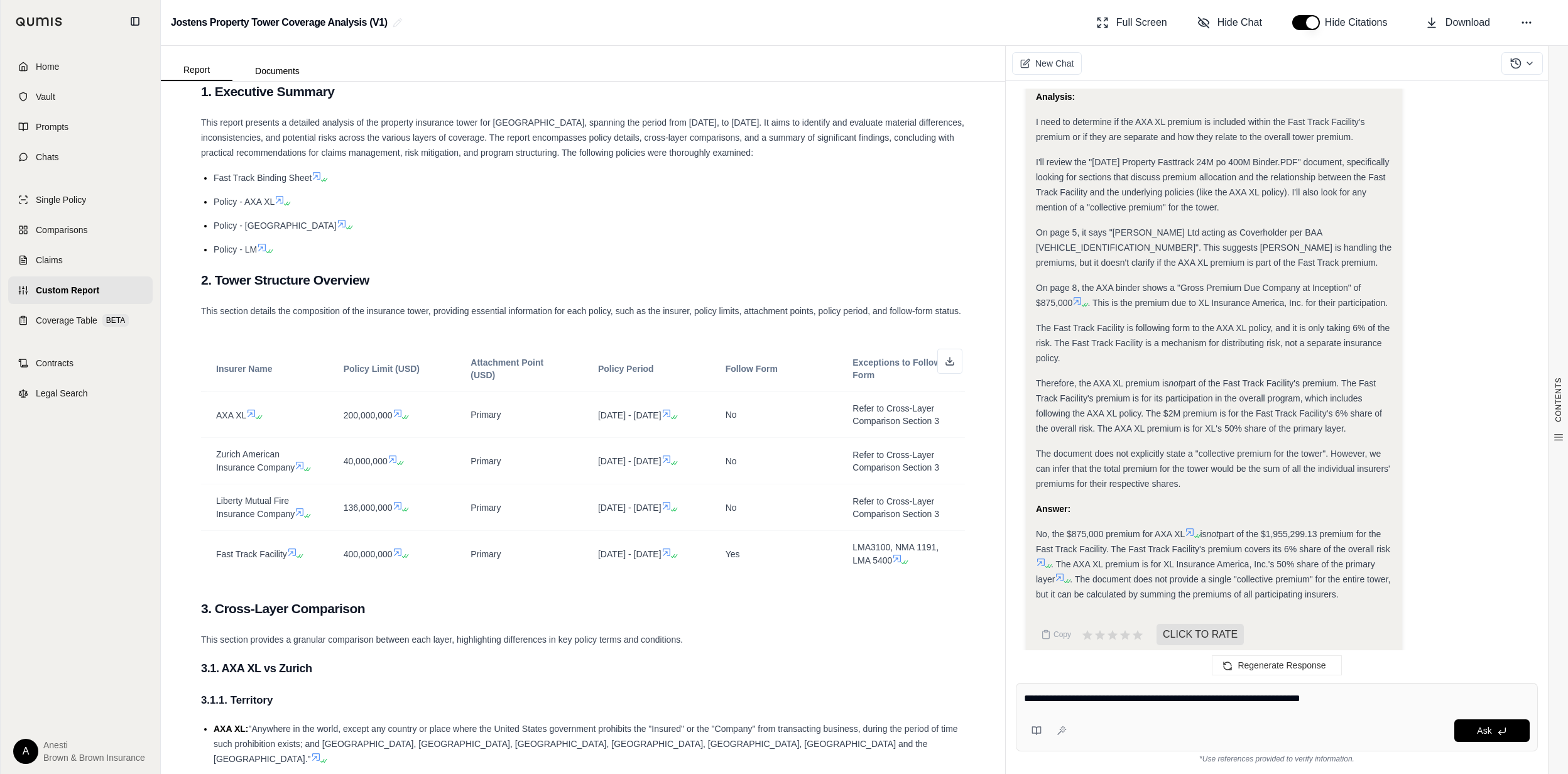
type textarea "**********"
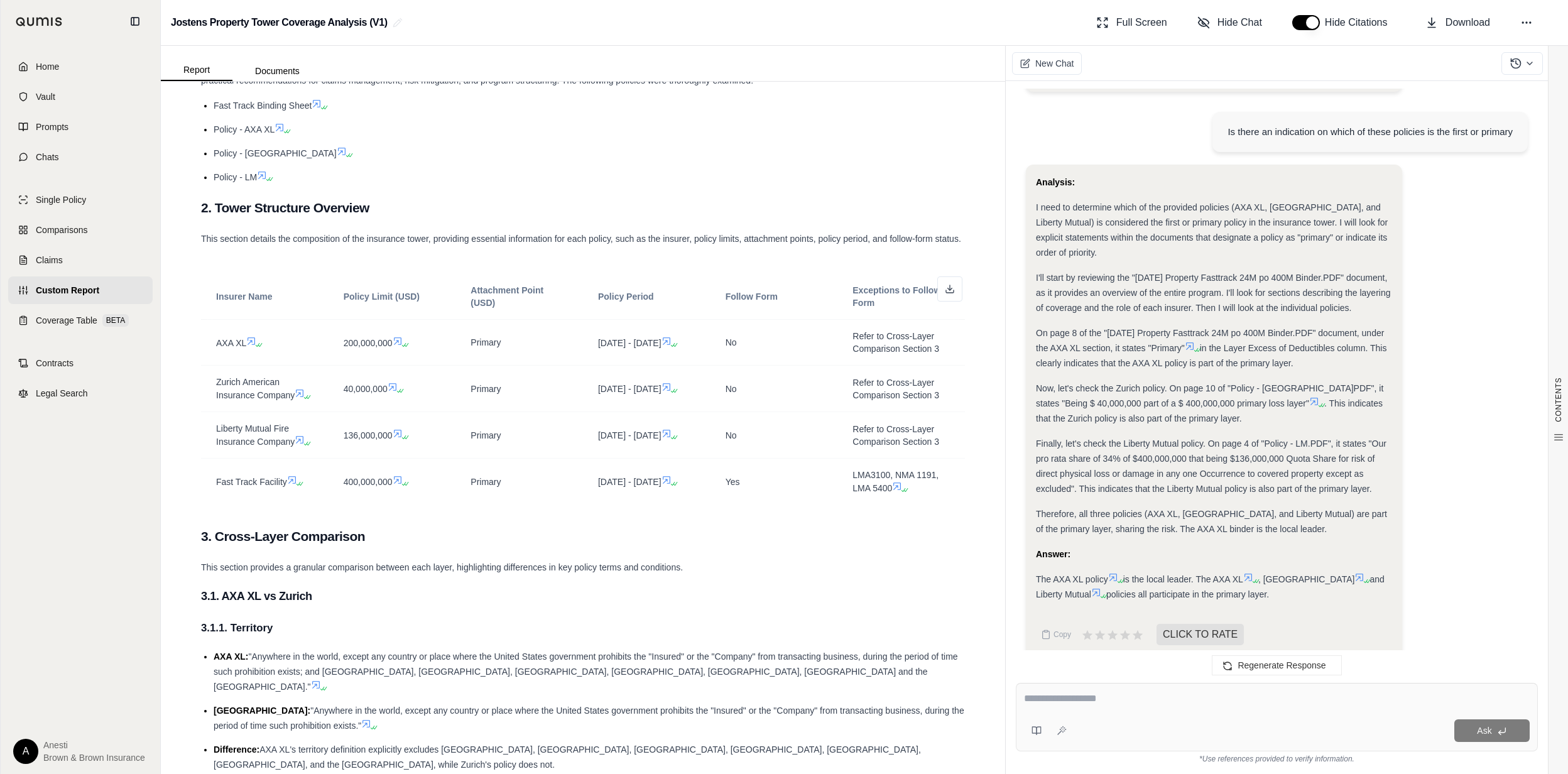
scroll to position [167, 0]
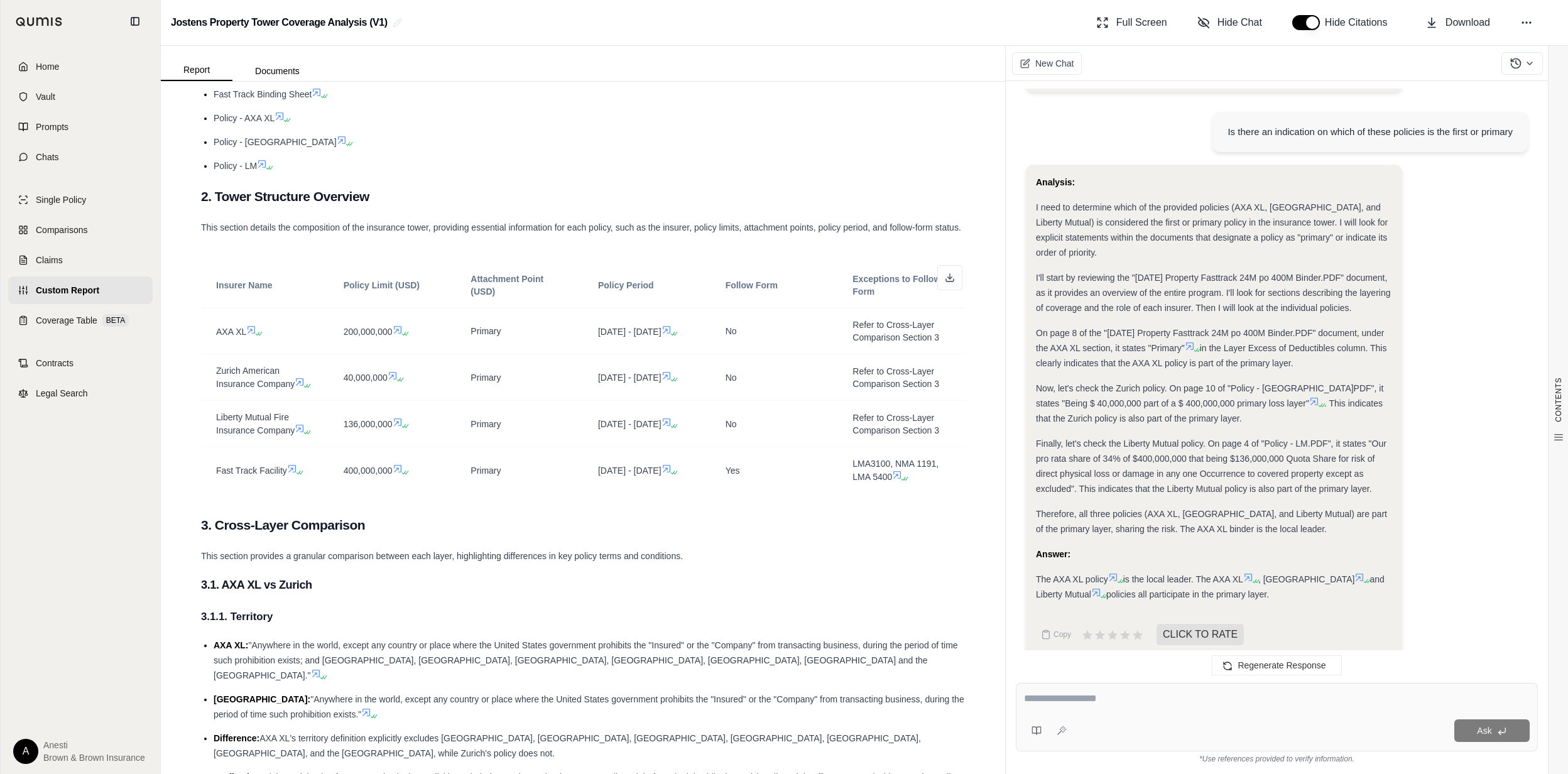
drag, startPoint x: 189, startPoint y: 188, endPoint x: 952, endPoint y: 531, distance: 836.6
click at [952, 531] on div "CONTENTS Table of Contents JOSTENS PROPERTY TOWER ANALYS... 1. Executive Summar…" at bounding box center [583, 428] width 845 height 692
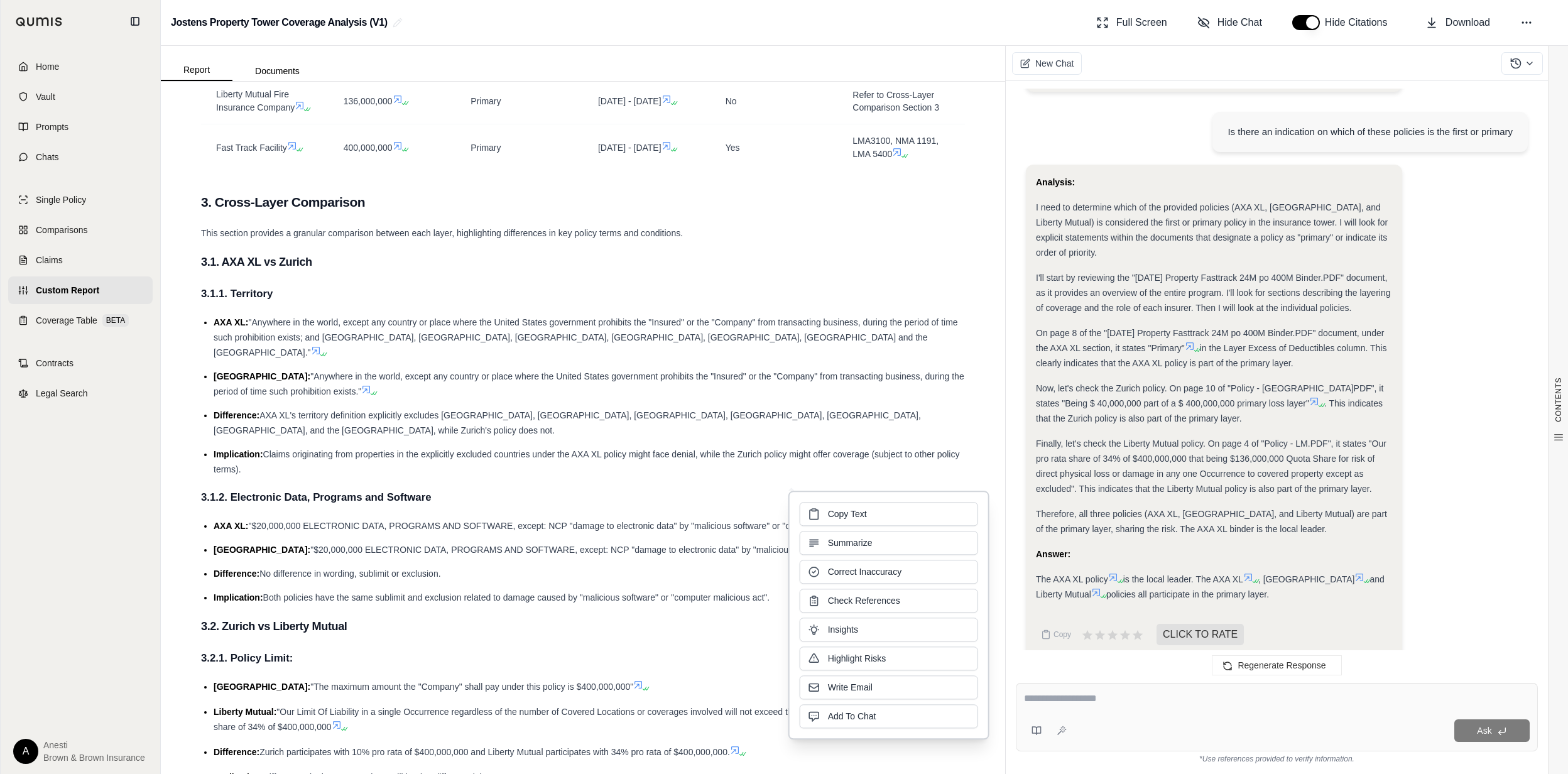
scroll to position [503, 0]
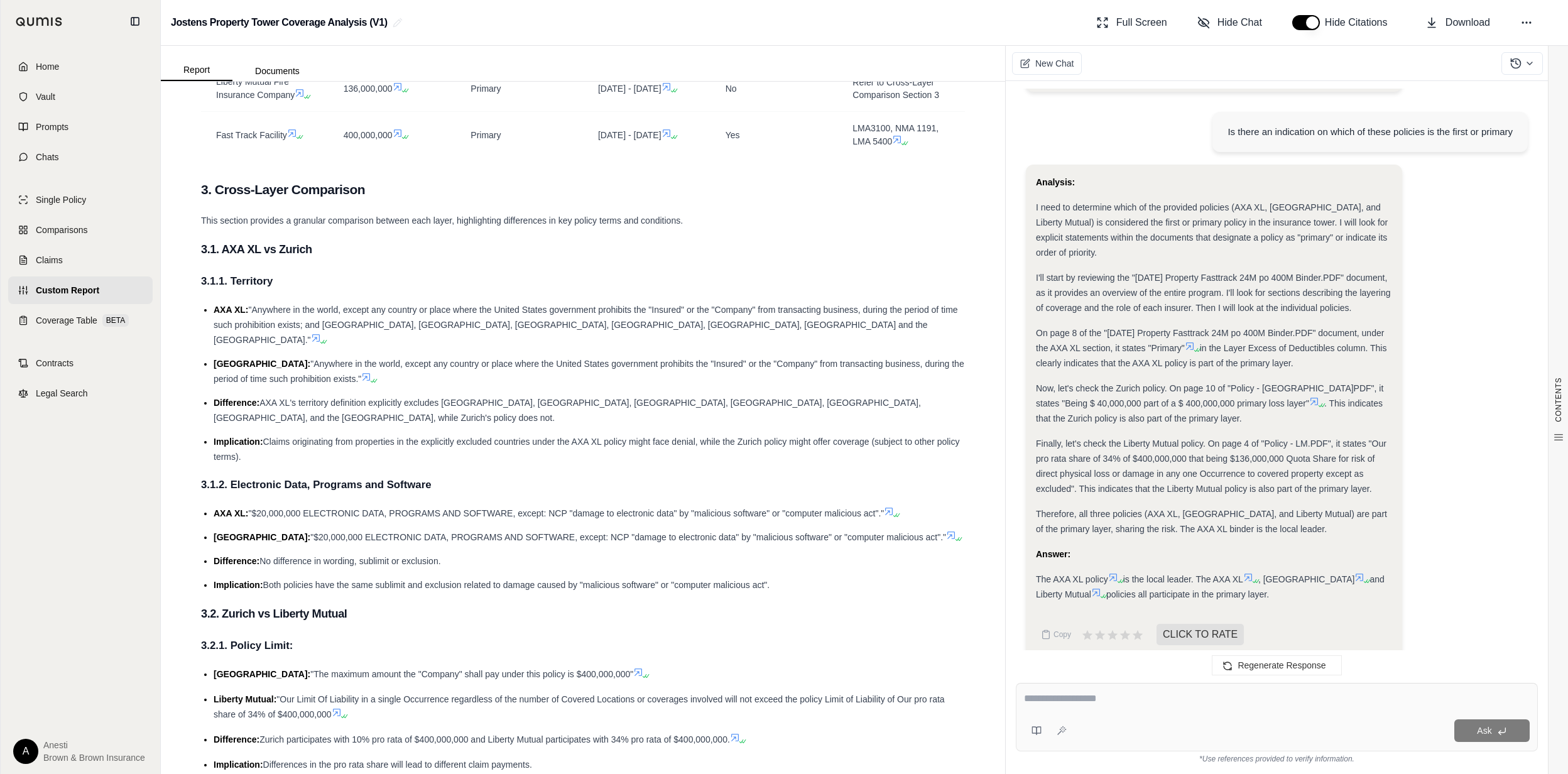
drag, startPoint x: 189, startPoint y: 217, endPoint x: 798, endPoint y: 596, distance: 717.3
click at [798, 596] on div "CONTENTS Table of Contents JOSTENS PROPERTY TOWER ANALYS... 1. Executive Summar…" at bounding box center [583, 428] width 845 height 692
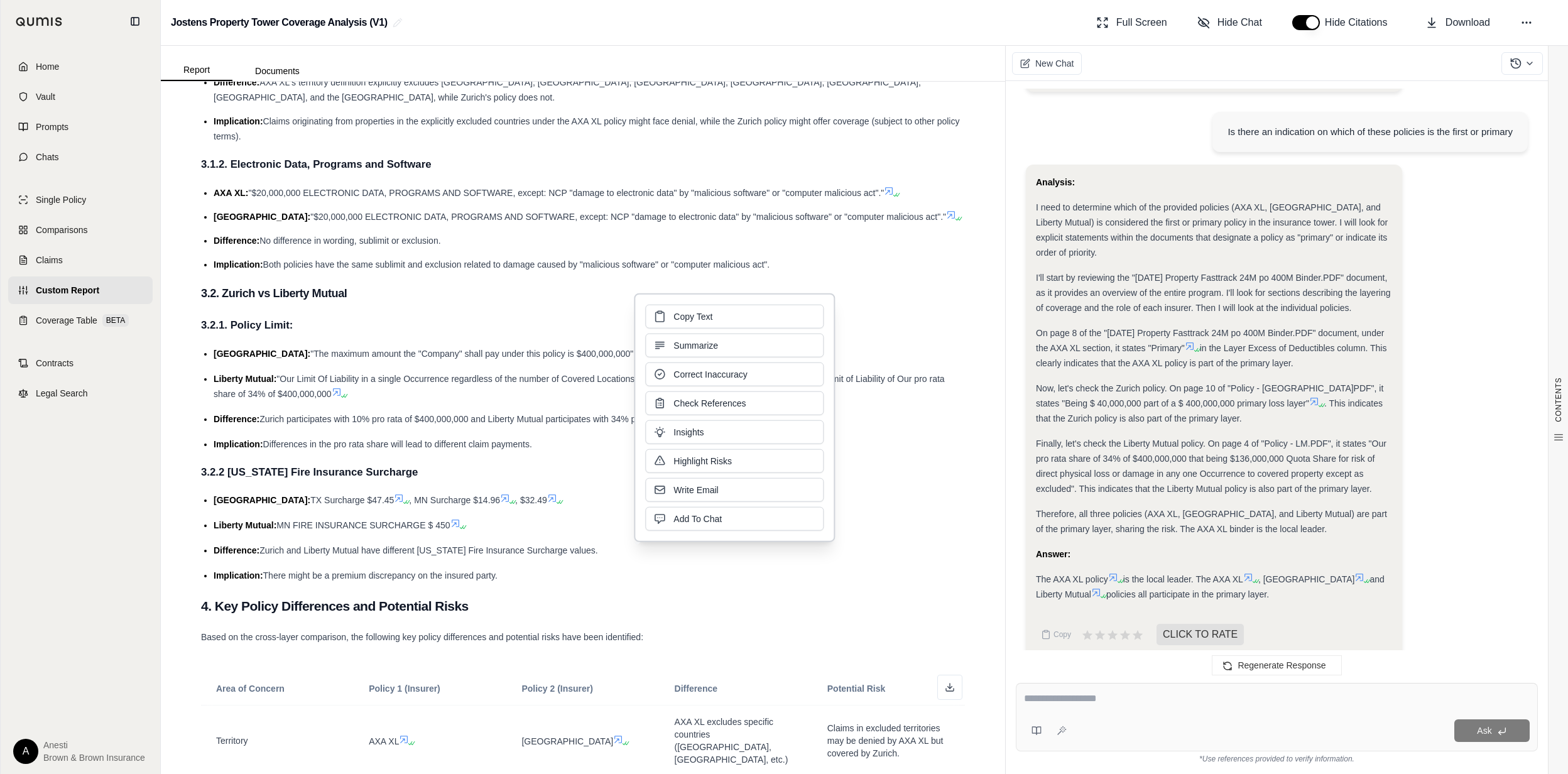
scroll to position [1005, 0]
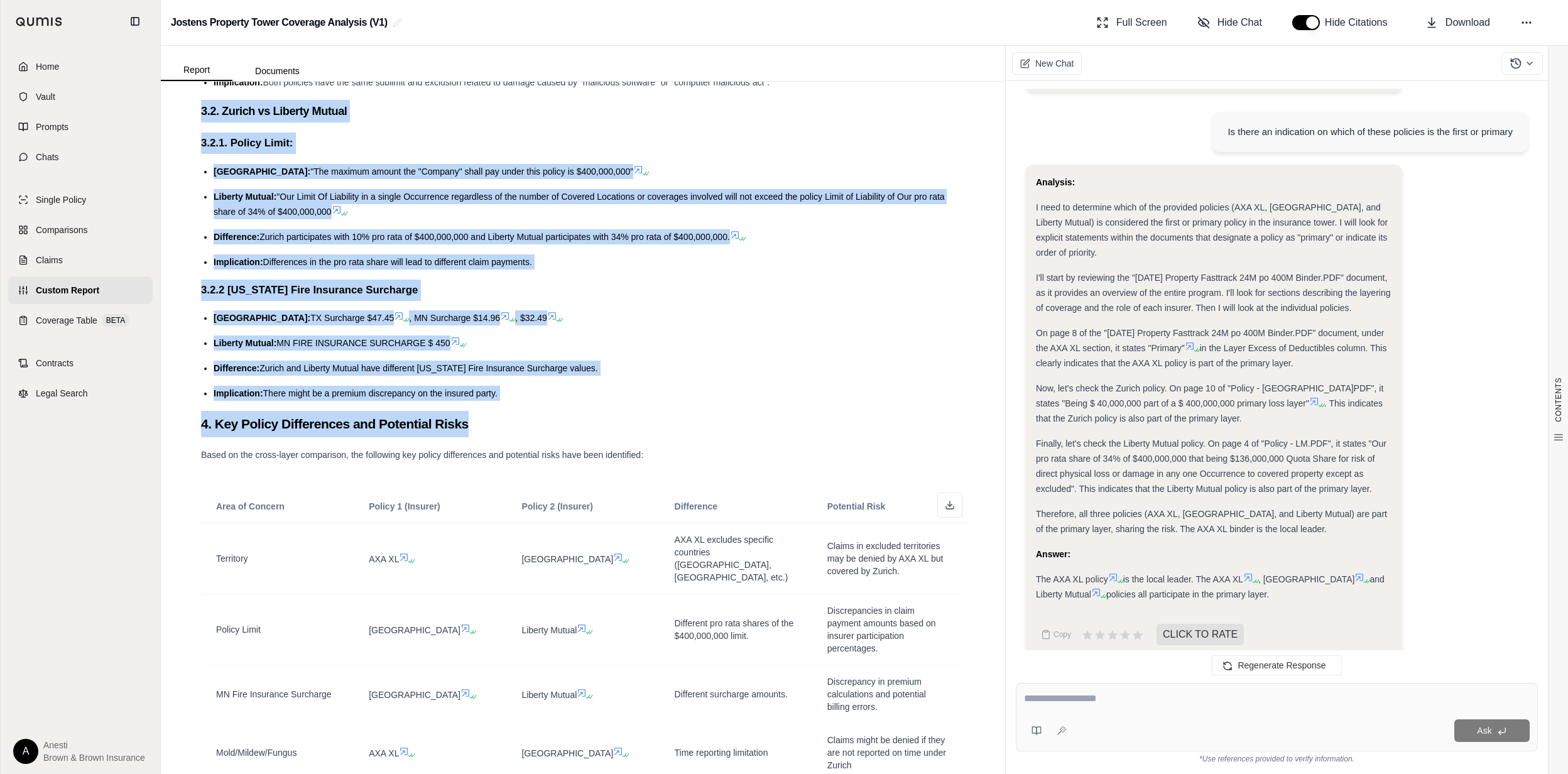
drag, startPoint x: 191, startPoint y: 121, endPoint x: 854, endPoint y: 449, distance: 739.7
click at [854, 449] on div "CONTENTS Table of Contents JOSTENS PROPERTY TOWER ANALYS... 1. Executive Summar…" at bounding box center [583, 146] width 784 height 2110
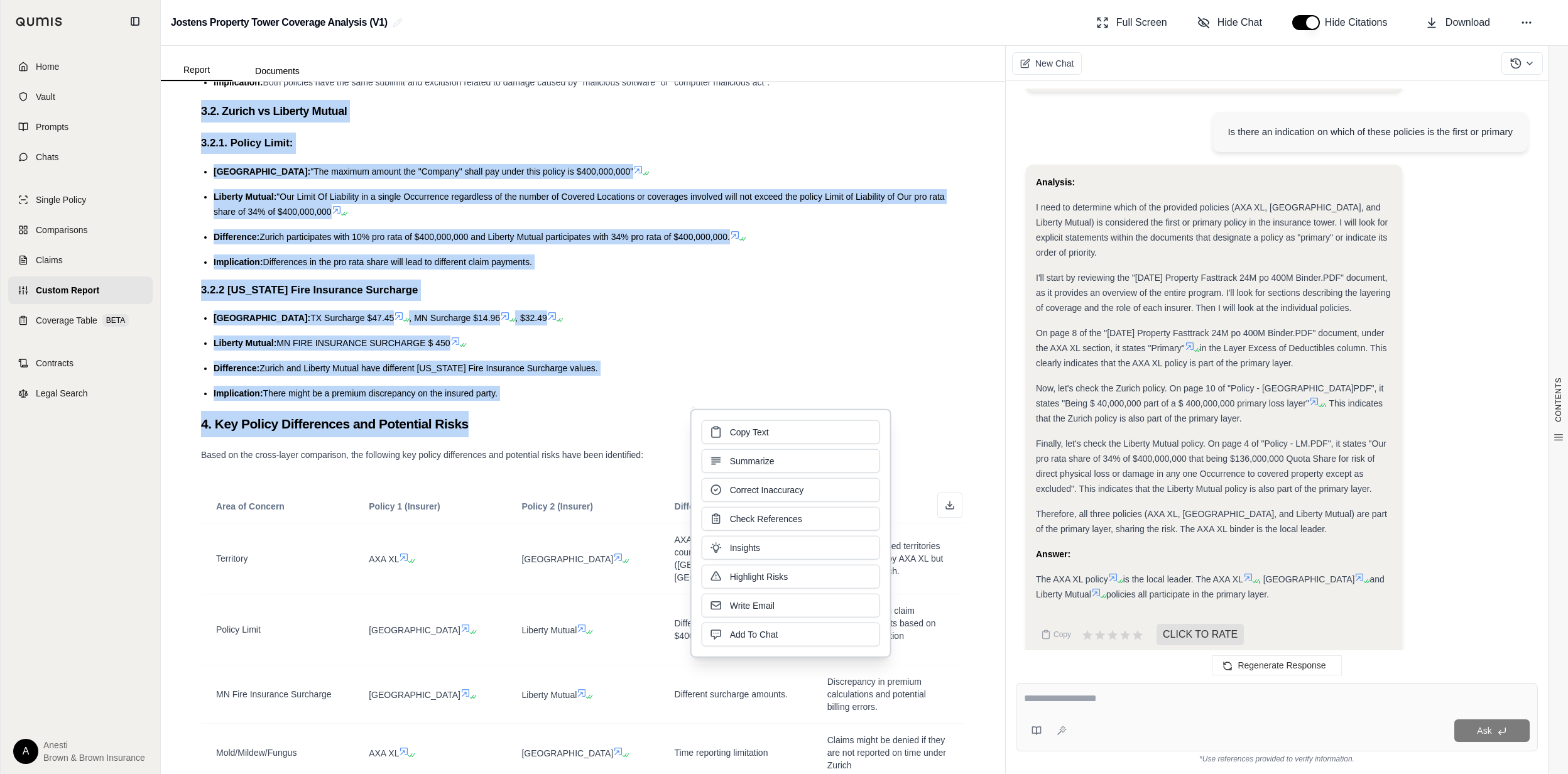
drag, startPoint x: 854, startPoint y: 449, endPoint x: 1003, endPoint y: 390, distance: 160.3
click at [1003, 390] on div "Report Documents CONTENTS Table of Contents JOSTENS PROPERTY TOWER ANALYS... 1.…" at bounding box center [864, 410] width 1407 height 728
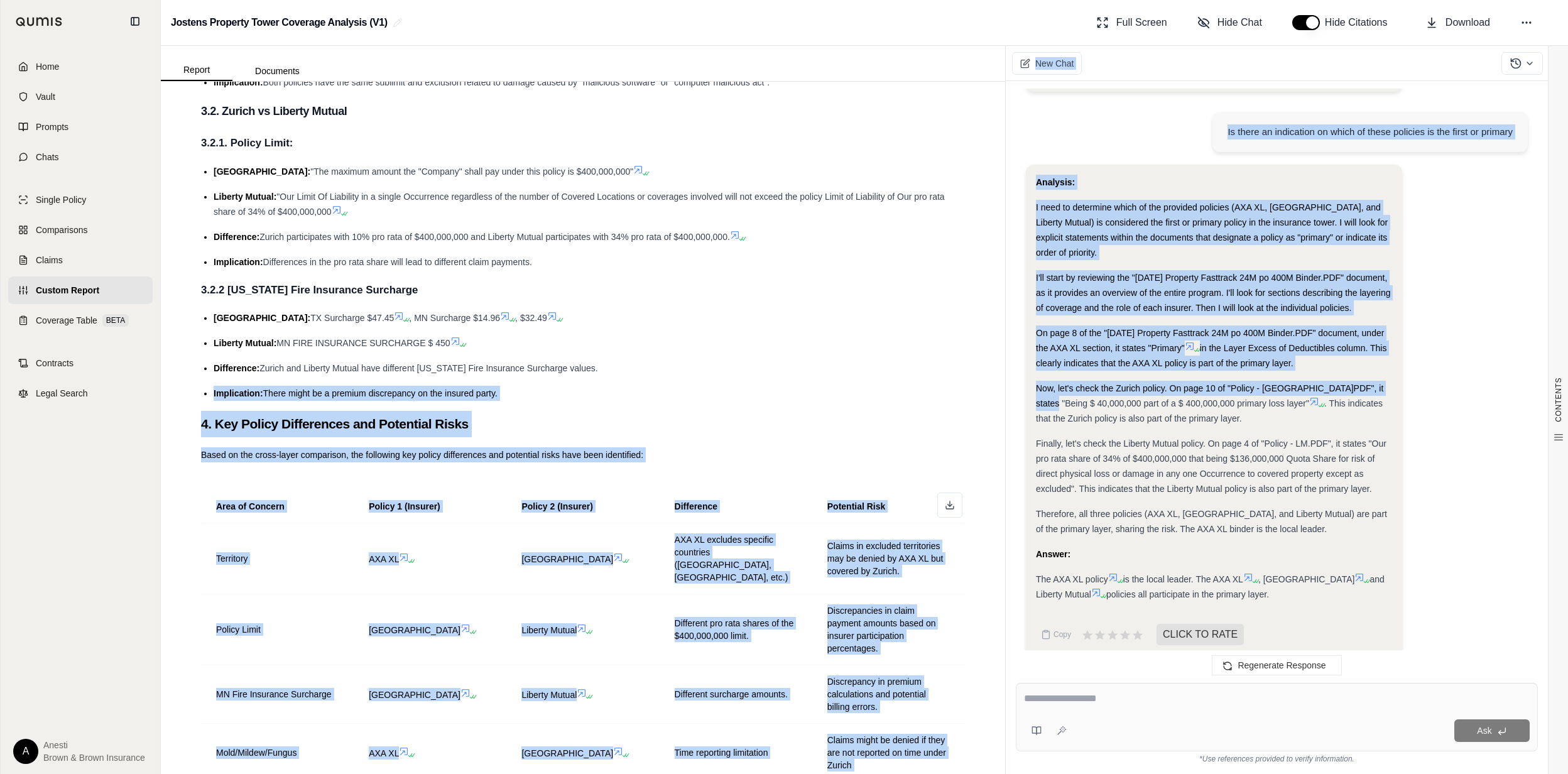
click at [1430, 272] on div "Analysis: I need to determine which of the provided policies (AXA XL, [GEOGRAPH…" at bounding box center [1277, 416] width 502 height 503
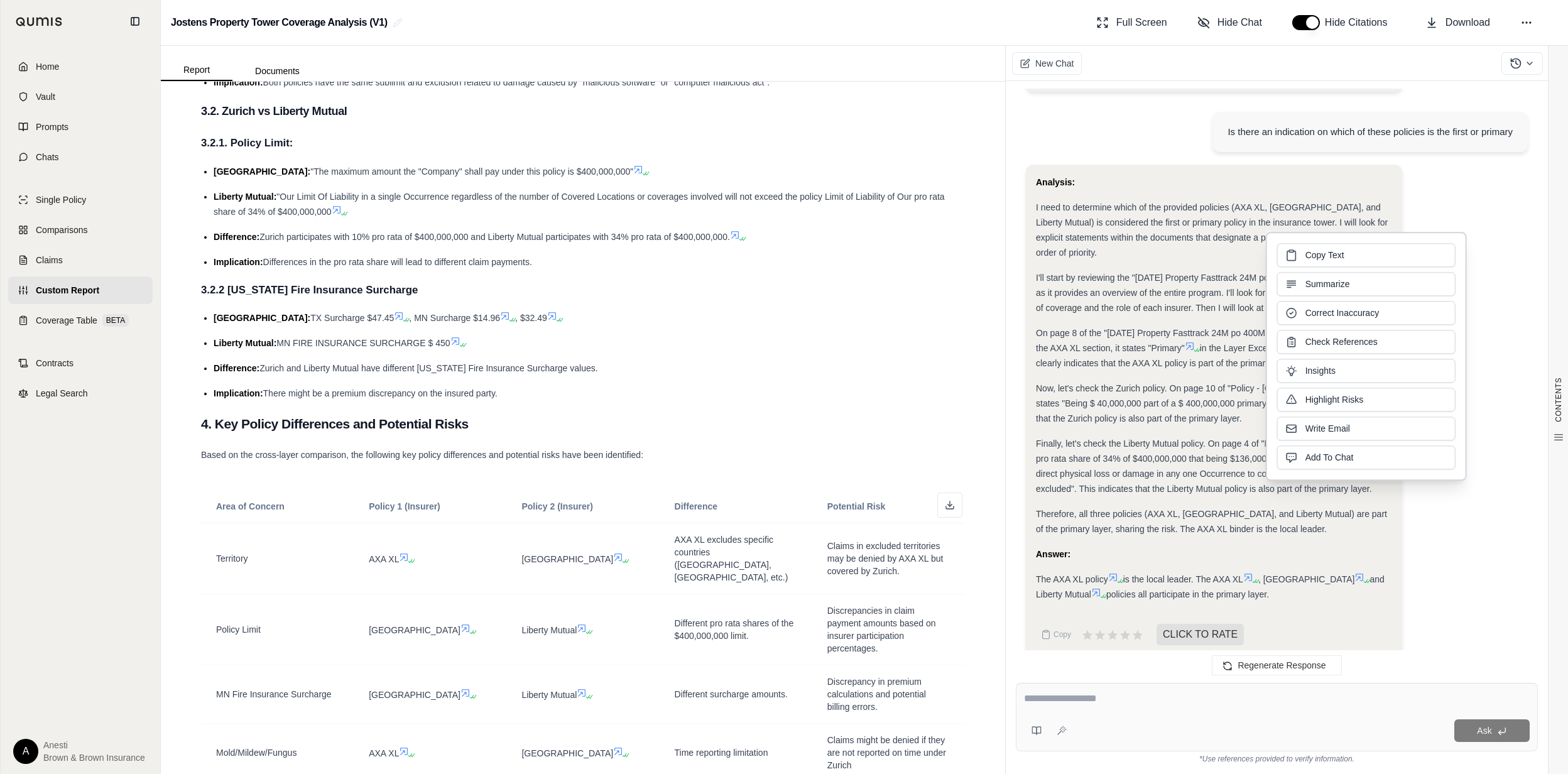
click at [1271, 466] on div "Copy Text Summarize Correct Inaccuracy Check References Insights Highlight Risk…" at bounding box center [1367, 356] width 201 height 249
click at [1234, 462] on span "Finally, let's check the Liberty Mutual policy. On page 4 of "Policy - LM.PDF",…" at bounding box center [1211, 465] width 350 height 55
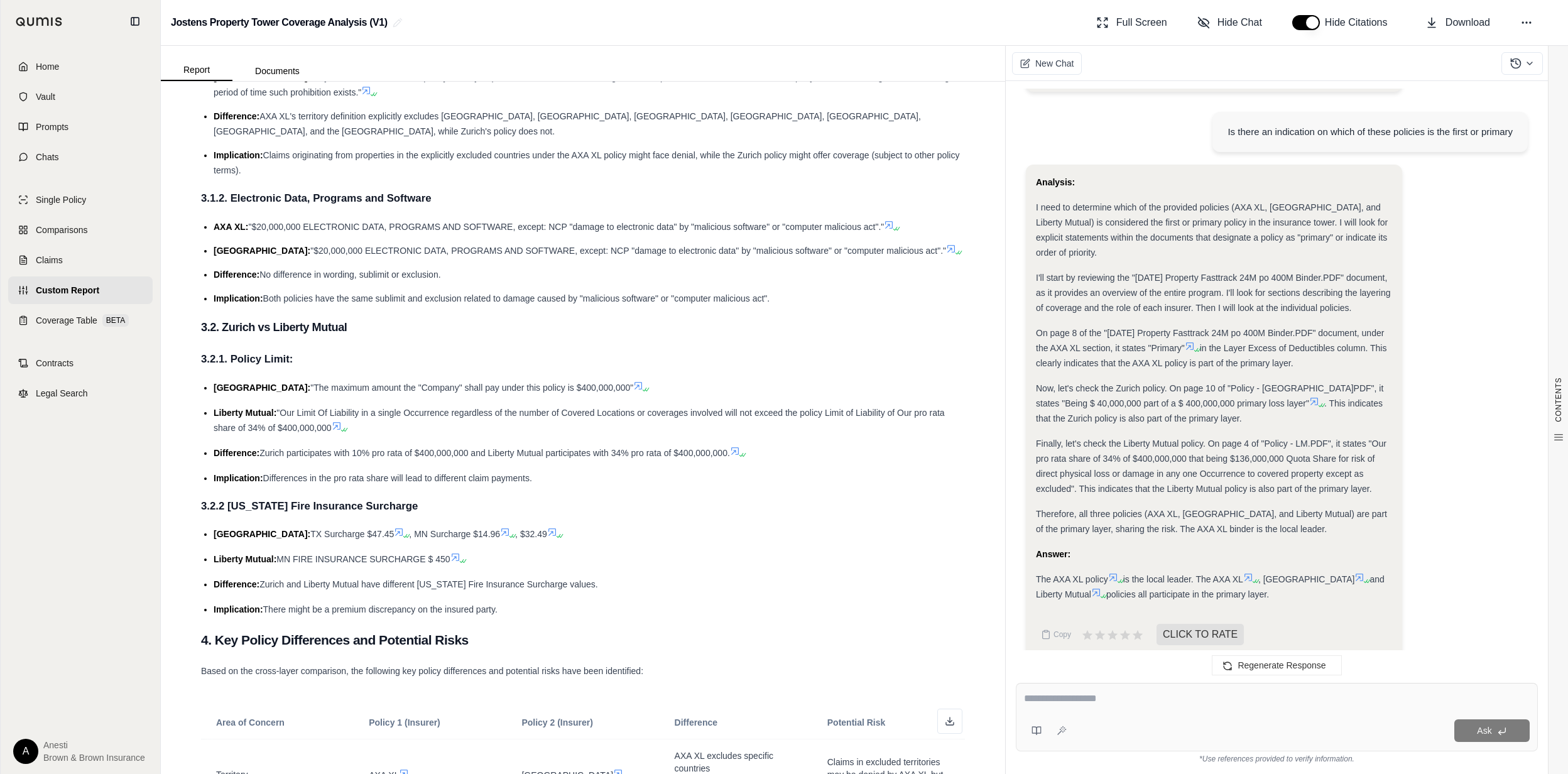
scroll to position [819, 0]
